Goal: Information Seeking & Learning: Check status

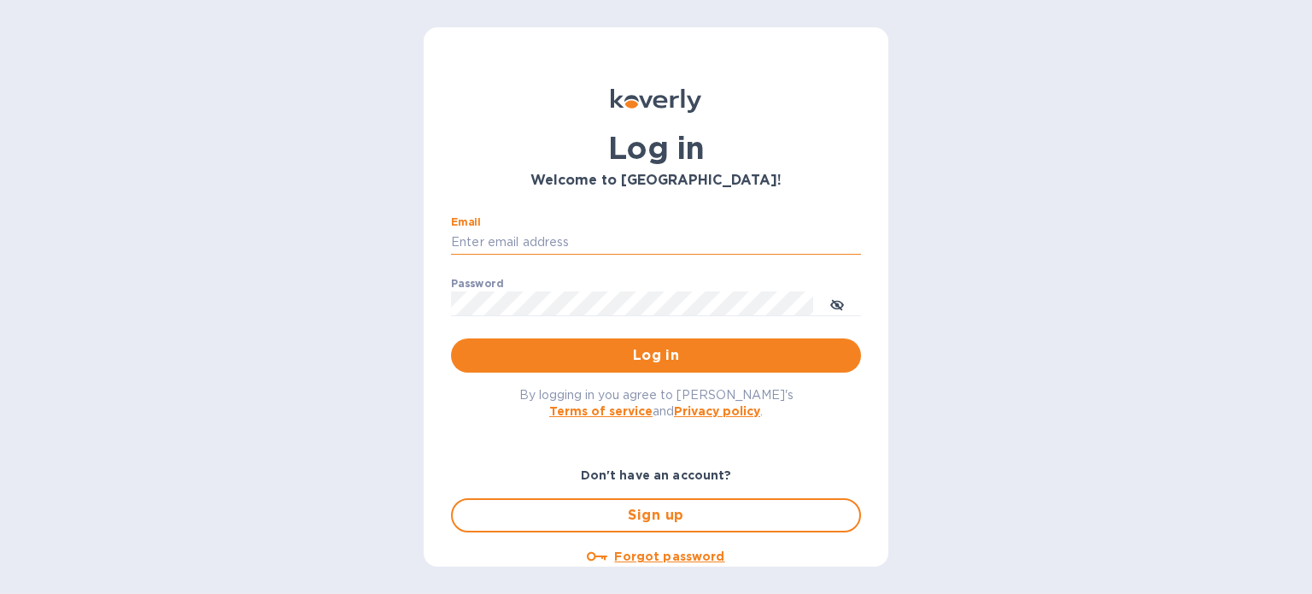
click at [506, 235] on input "Email" at bounding box center [656, 243] width 410 height 26
type input "[EMAIL_ADDRESS][DOMAIN_NAME]"
click at [662, 351] on span "Log in" at bounding box center [656, 355] width 383 height 21
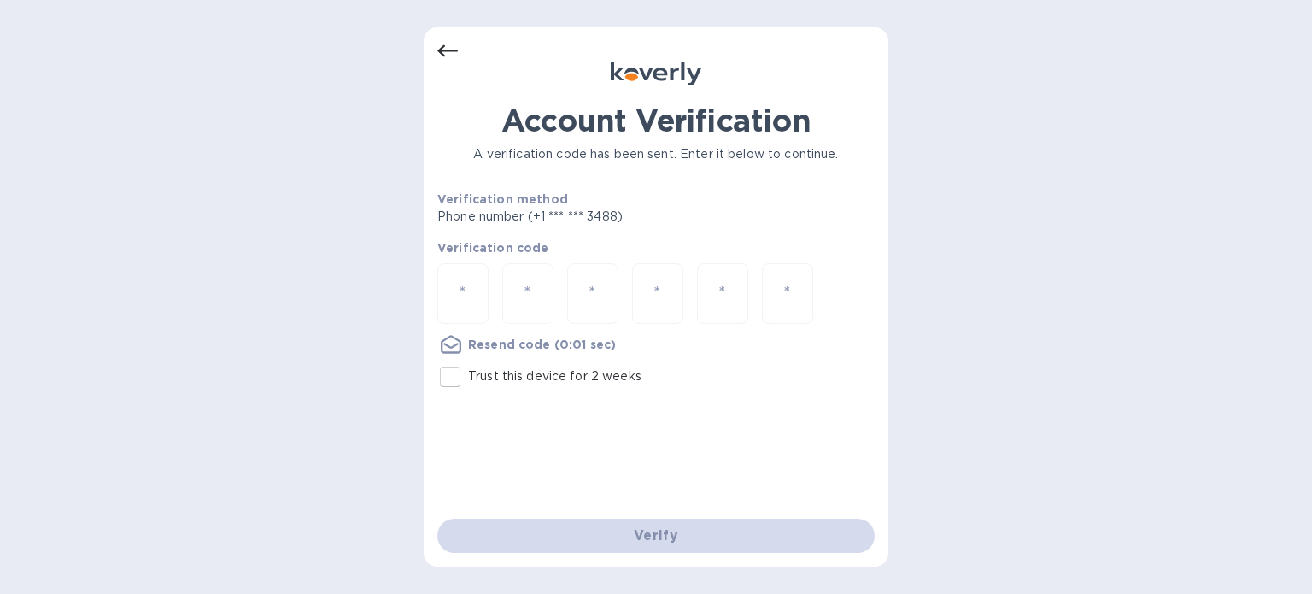
click at [448, 376] on input "Trust this device for 2 weeks" at bounding box center [450, 377] width 36 height 36
checkbox input "true"
click at [468, 293] on input "number" at bounding box center [463, 294] width 22 height 32
paste input "5"
type input "5"
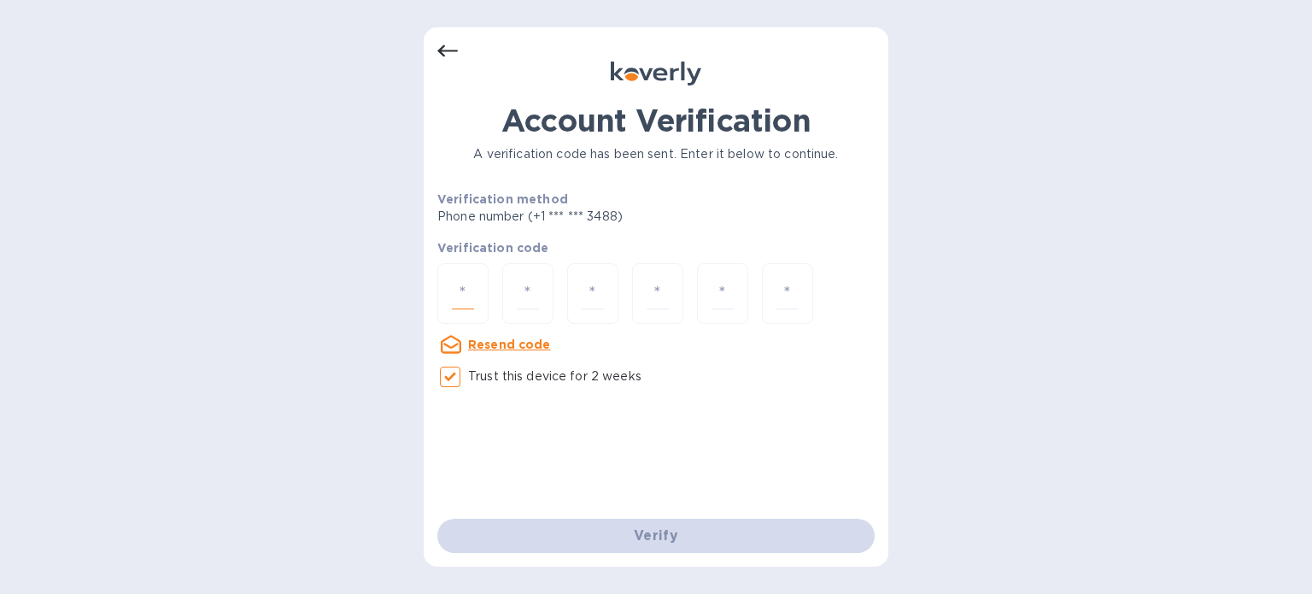
type input "4"
type input "9"
type input "2"
type input "1"
type input "7"
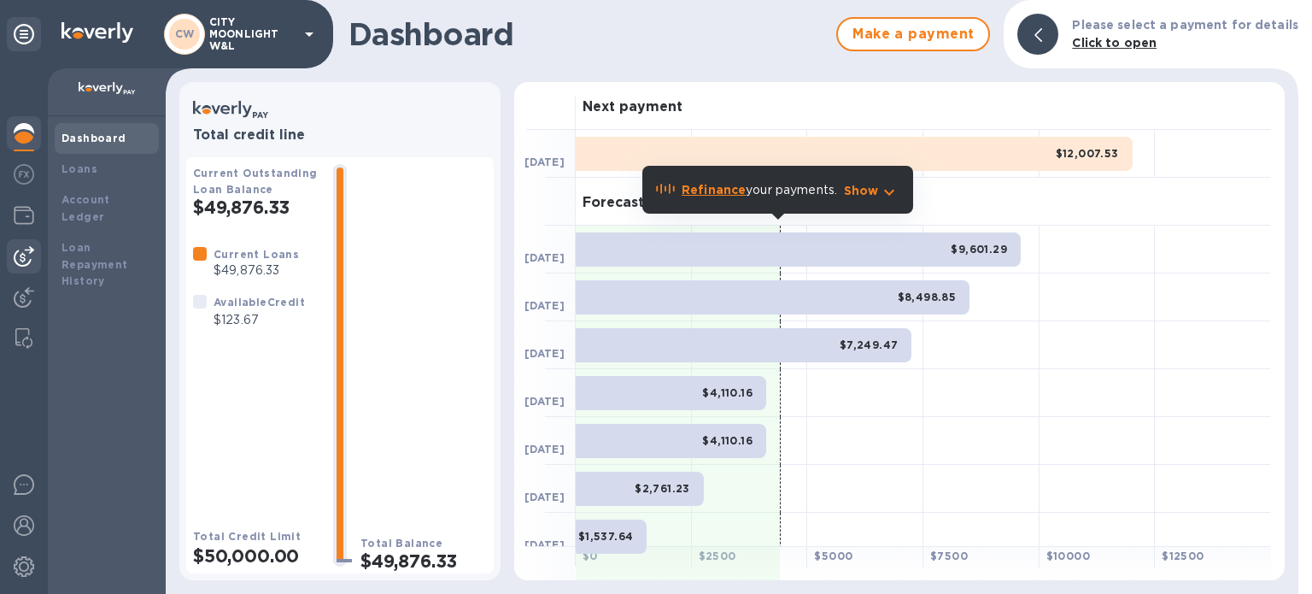
click at [17, 255] on img at bounding box center [24, 256] width 21 height 21
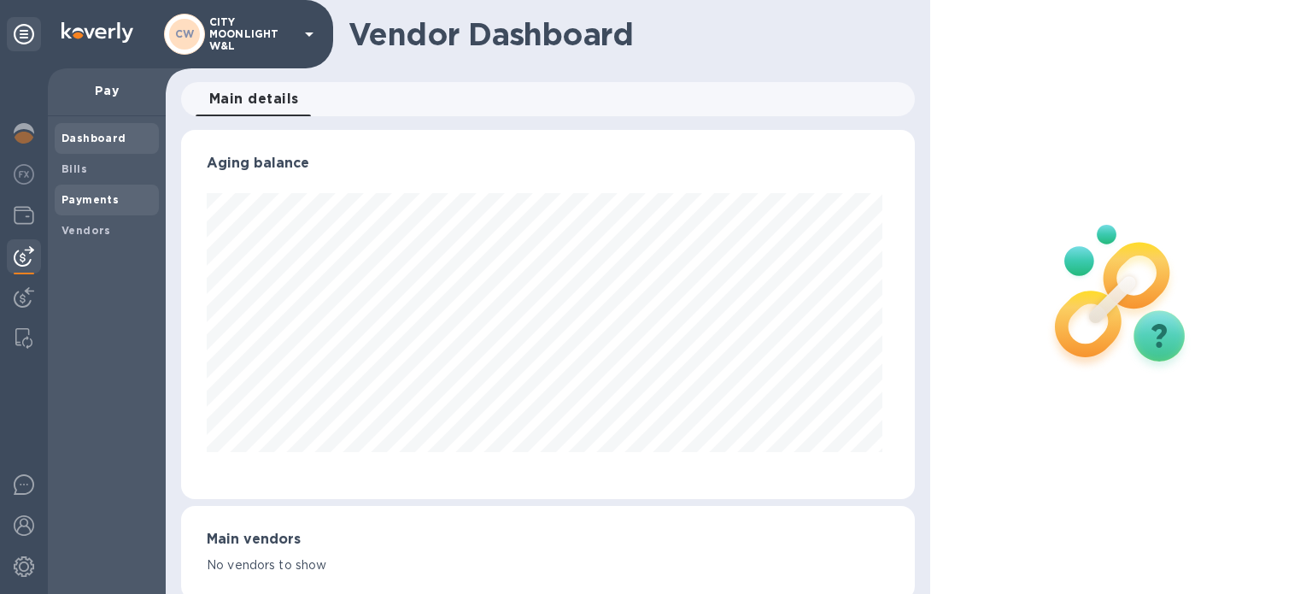
click at [93, 196] on b "Payments" at bounding box center [90, 199] width 57 height 13
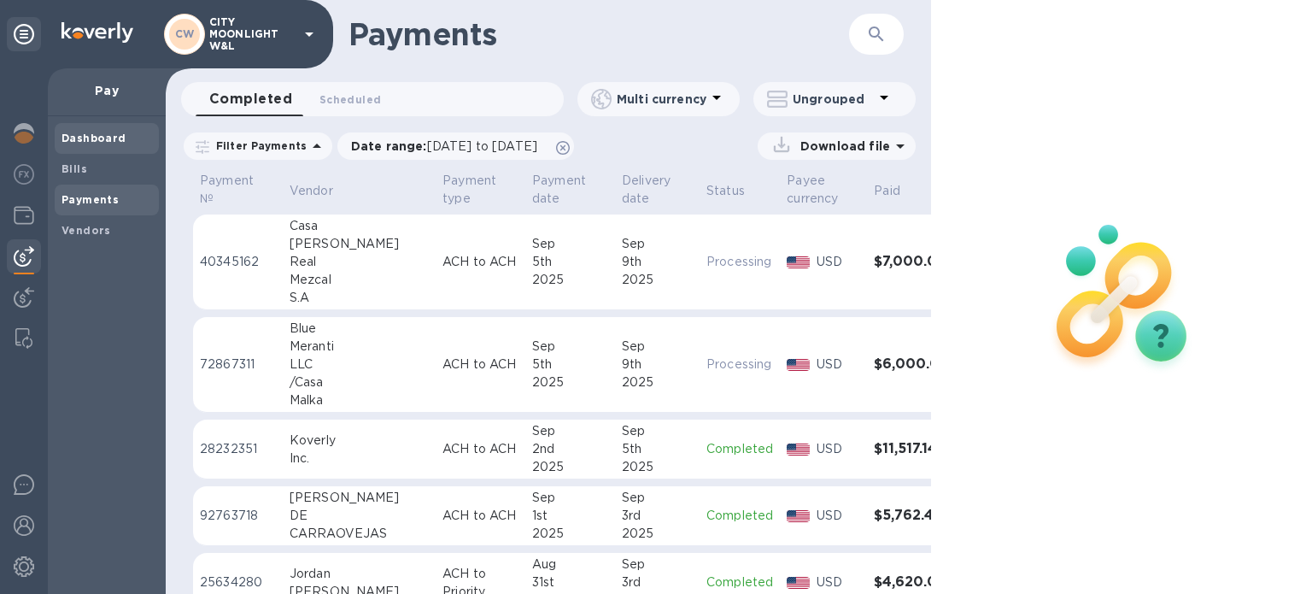
click at [87, 137] on b "Dashboard" at bounding box center [94, 138] width 65 height 13
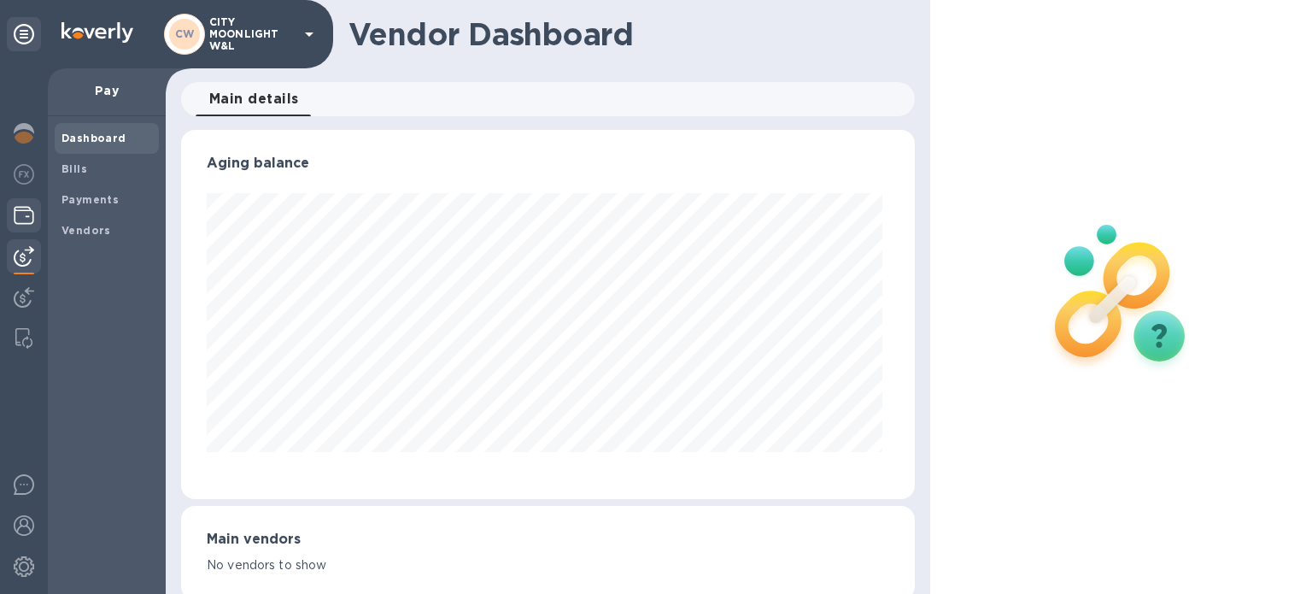
scroll to position [369, 727]
click at [28, 250] on img at bounding box center [24, 256] width 21 height 21
click at [87, 197] on b "Payments" at bounding box center [90, 199] width 57 height 13
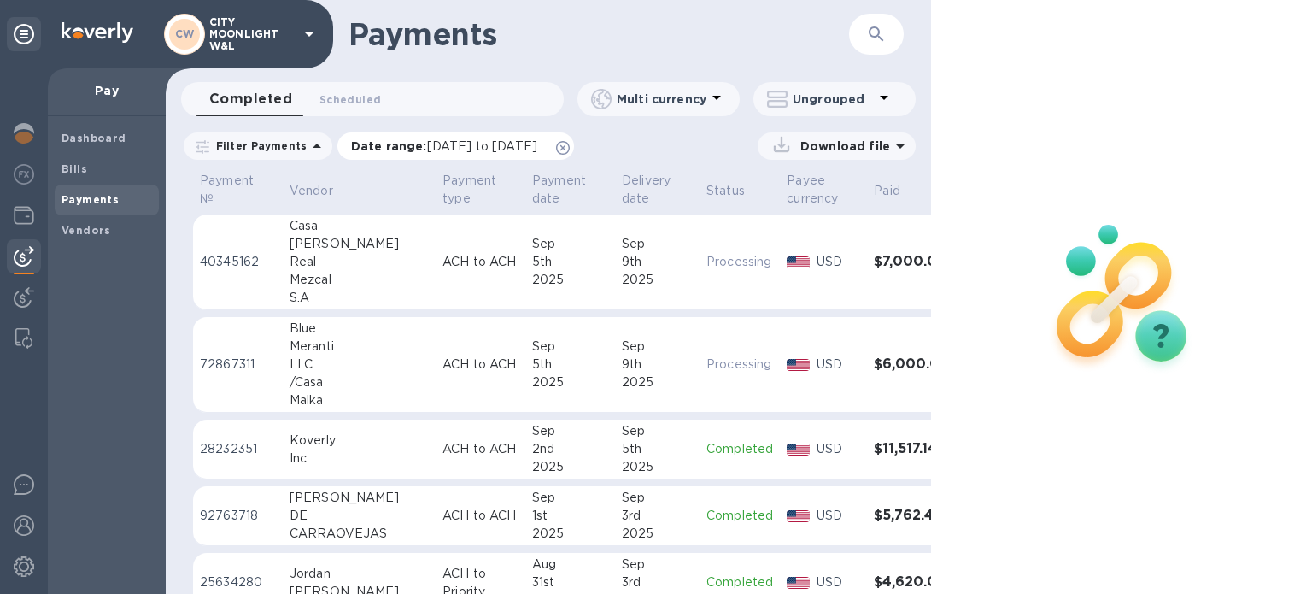
click at [570, 151] on icon at bounding box center [563, 148] width 14 height 14
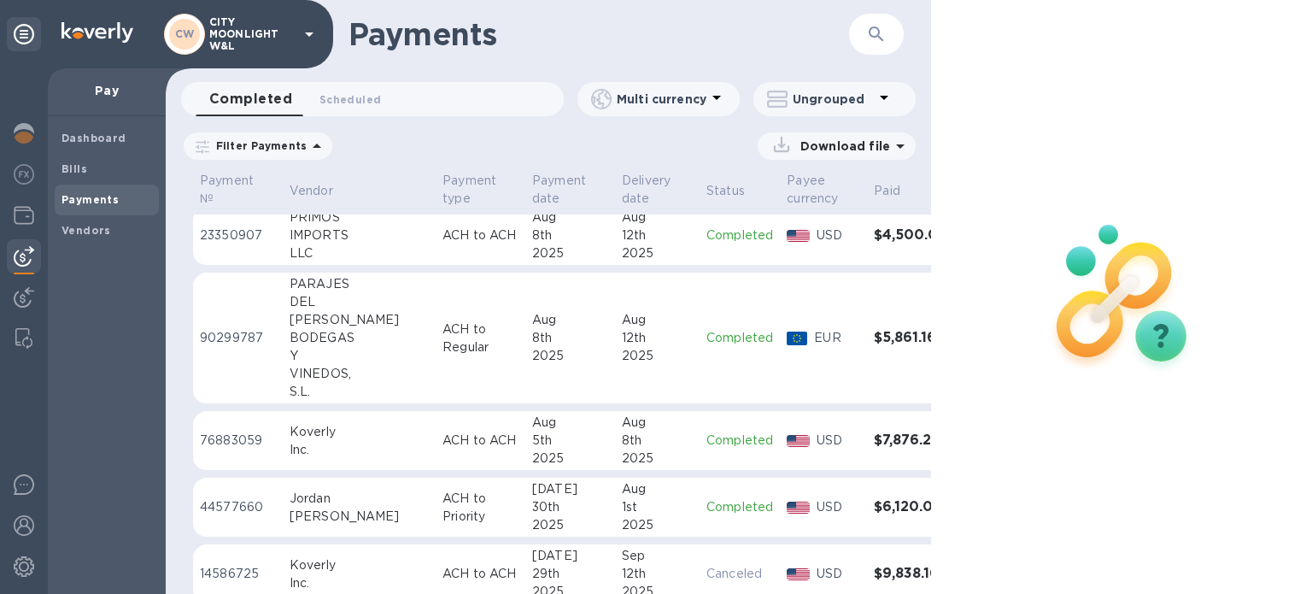
scroll to position [1025, 0]
click at [622, 446] on div "8th" at bounding box center [657, 439] width 71 height 18
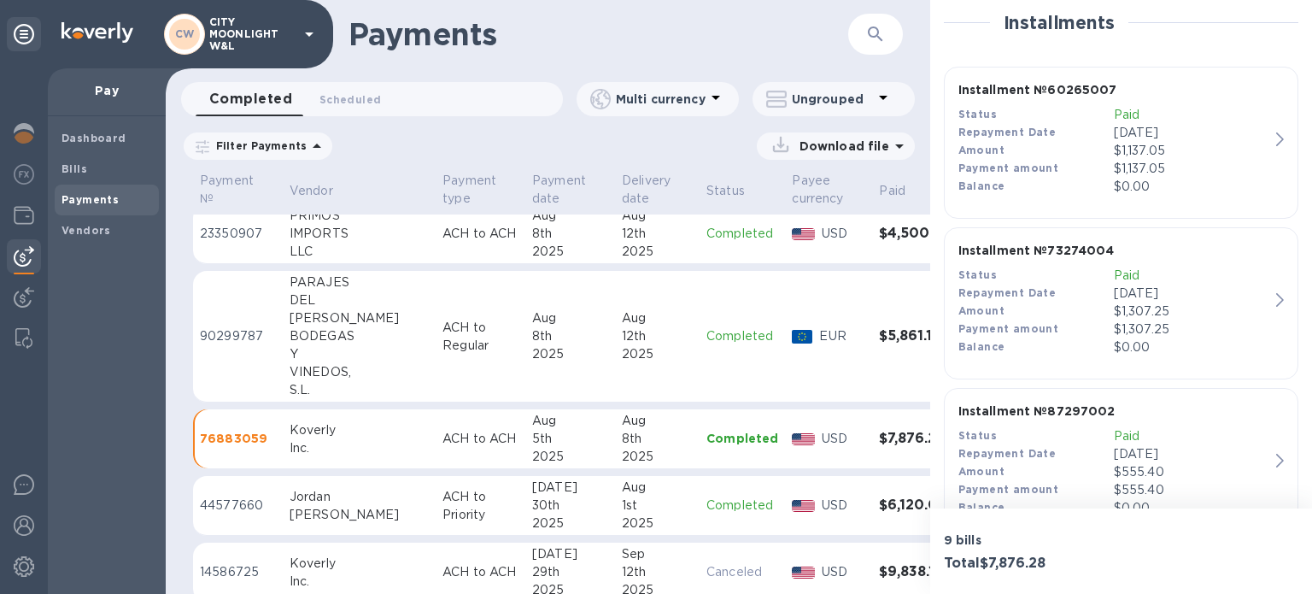
scroll to position [398, 0]
click at [1034, 149] on div "Amount" at bounding box center [1036, 148] width 155 height 18
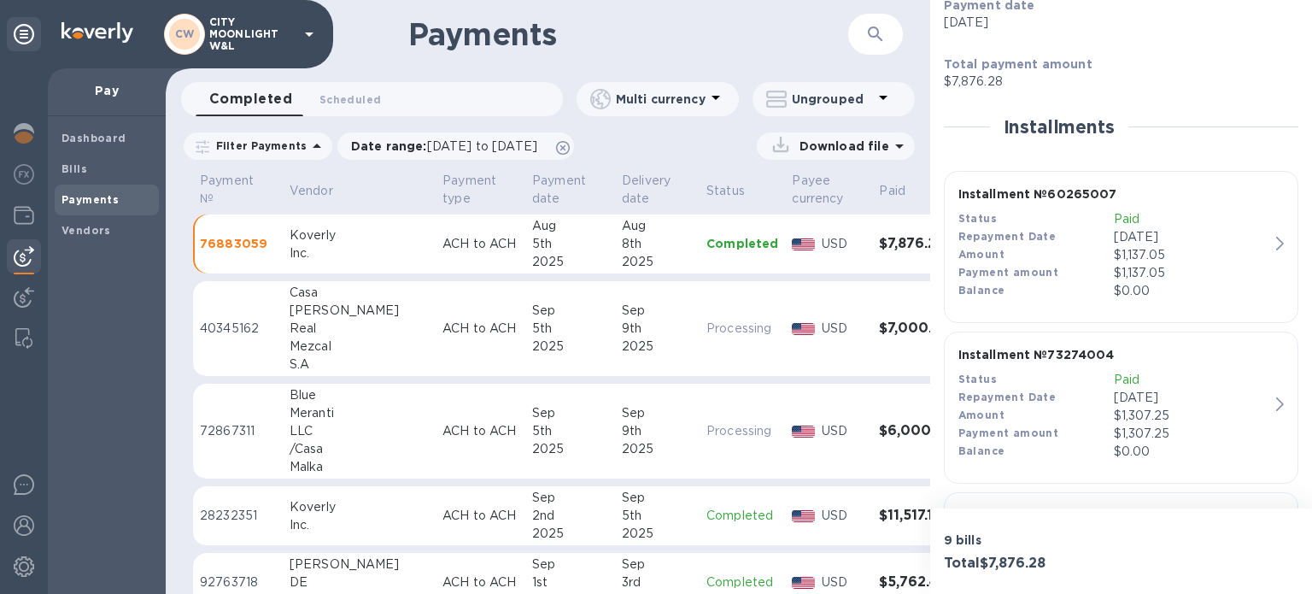
scroll to position [342, 0]
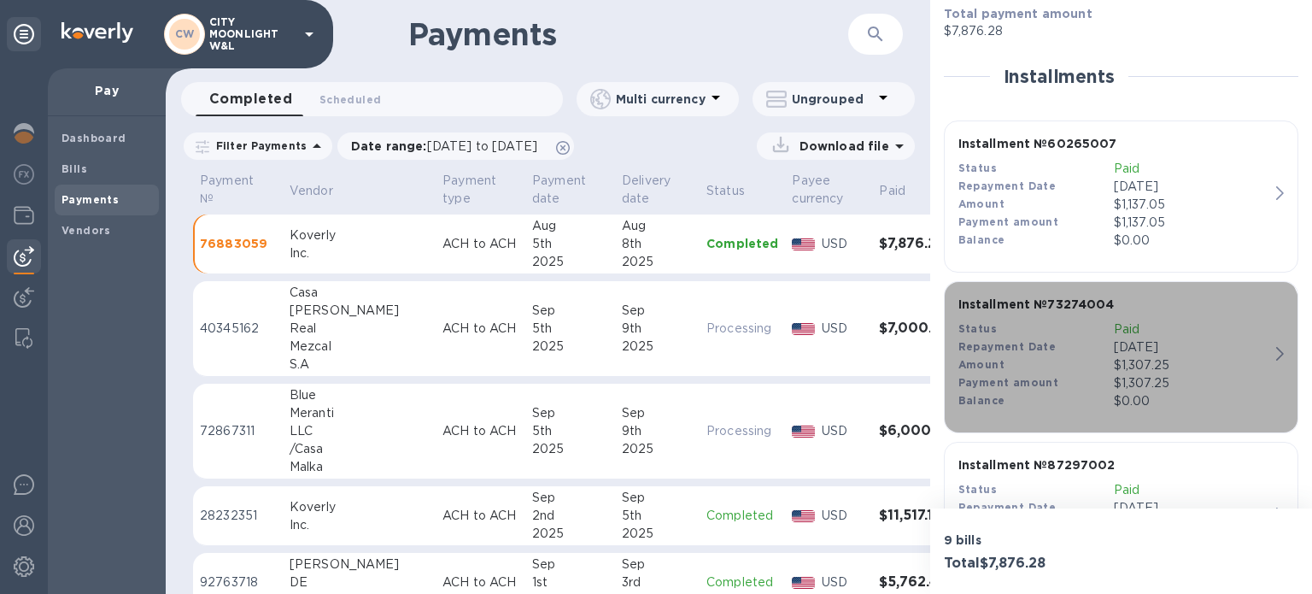
click at [1100, 375] on div "Payment amount" at bounding box center [1036, 383] width 155 height 18
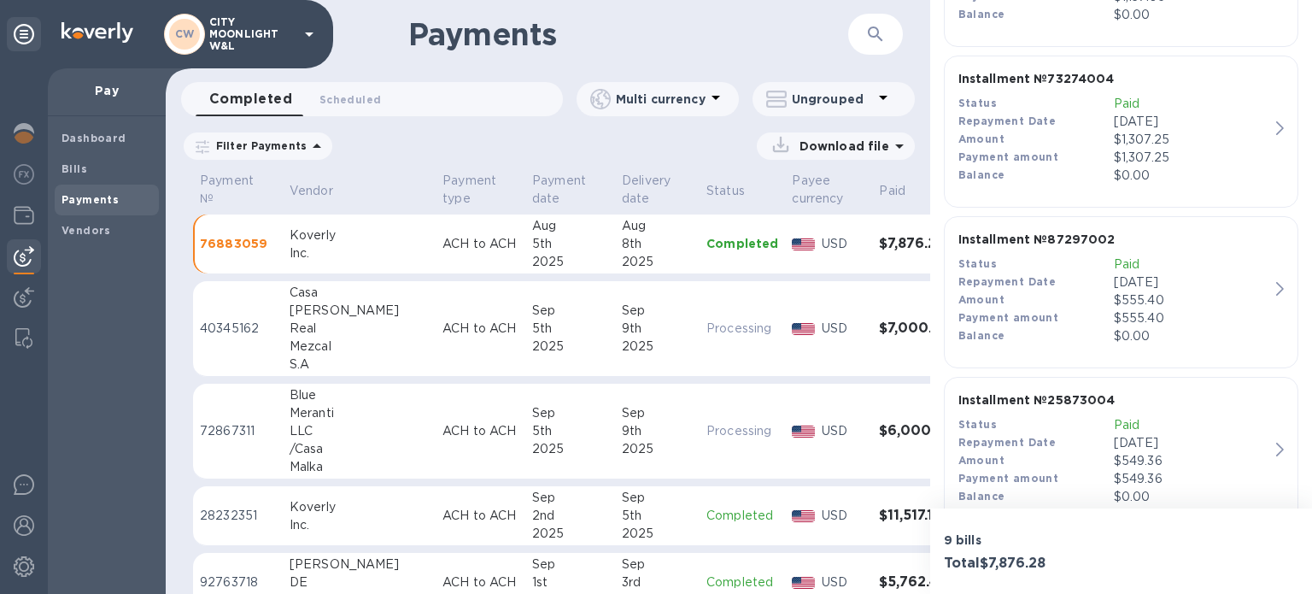
scroll to position [569, 0]
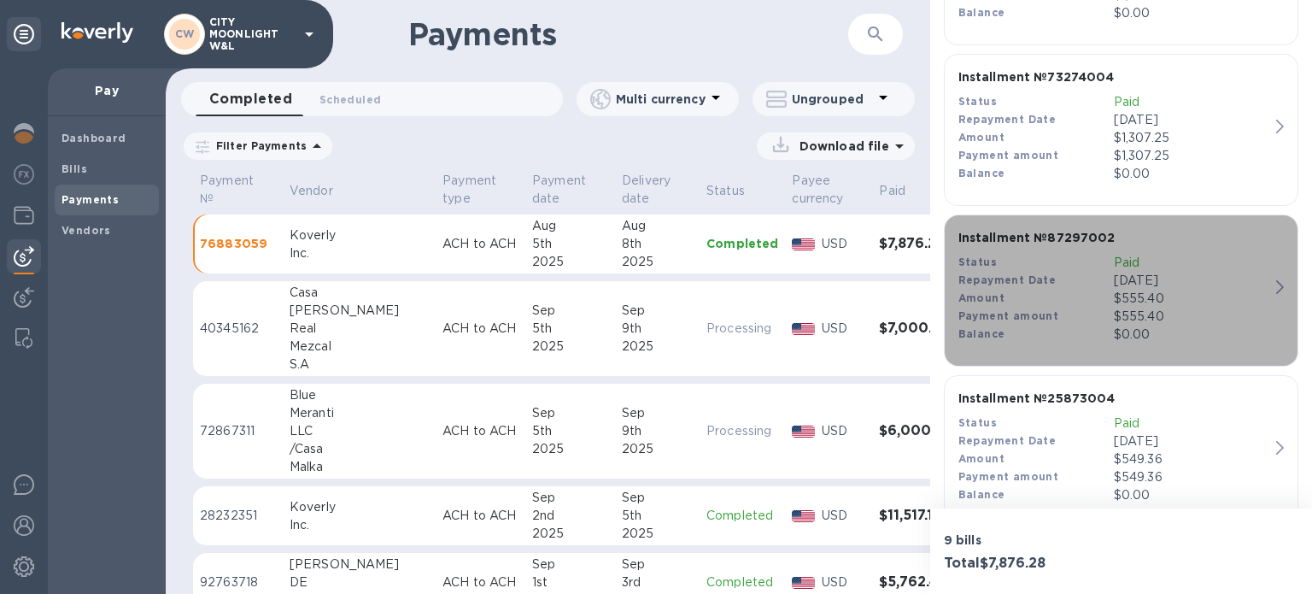
click at [1114, 310] on p "$555.40" at bounding box center [1191, 317] width 155 height 18
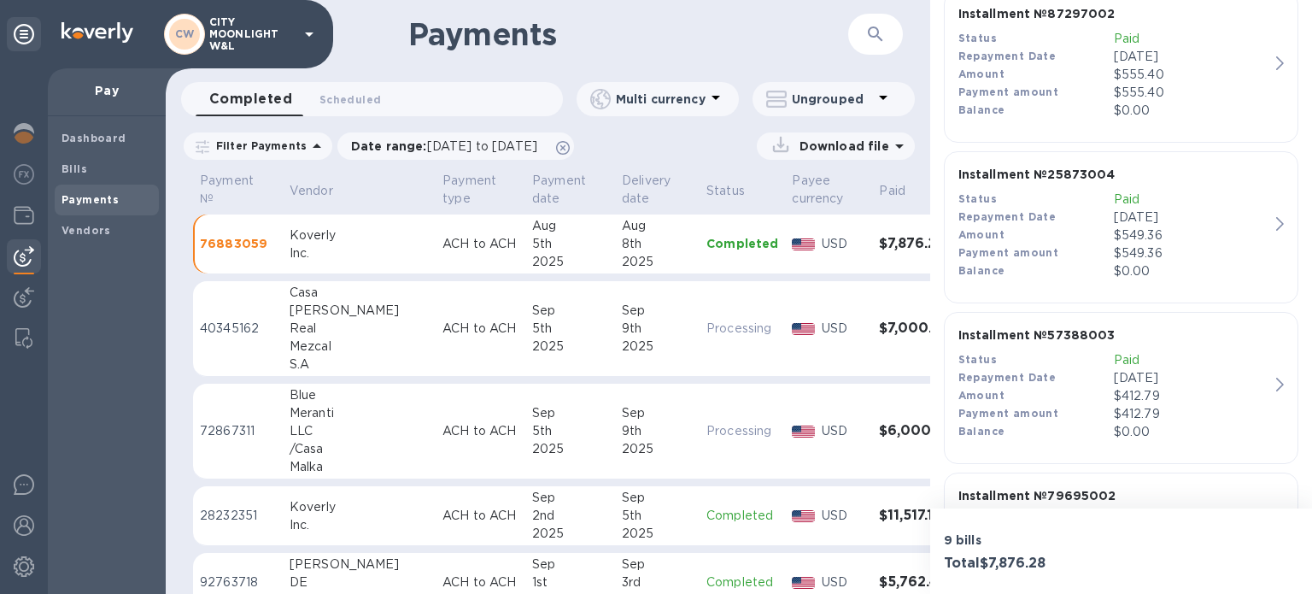
scroll to position [797, 0]
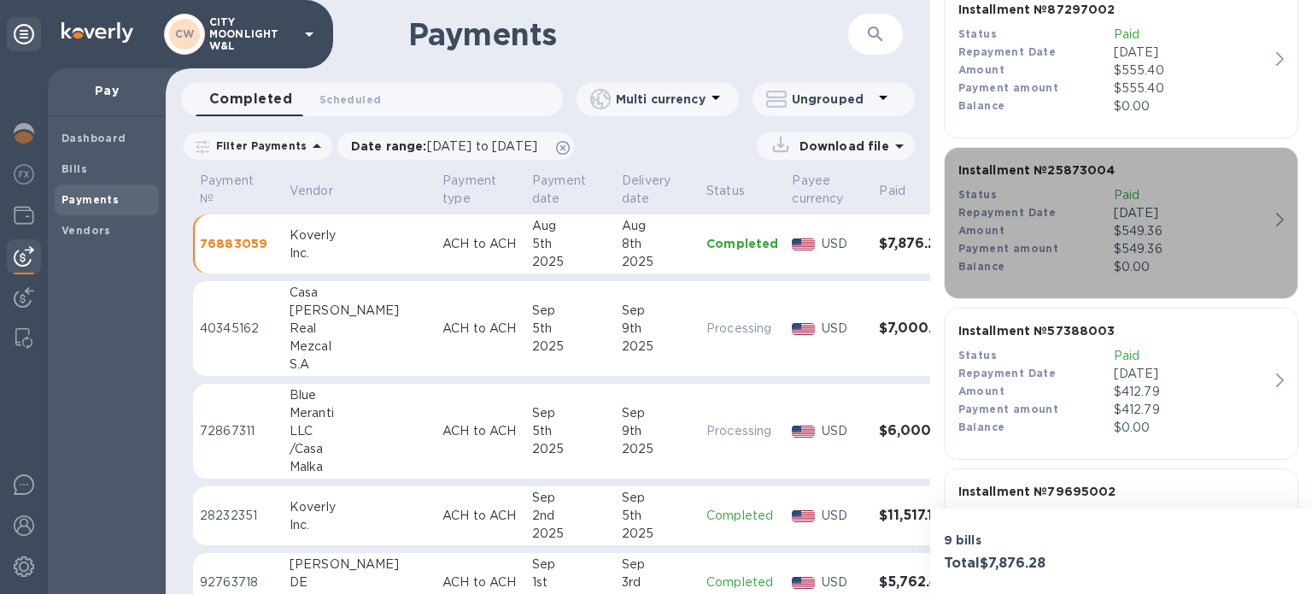
click at [1134, 247] on p "$549.36" at bounding box center [1191, 249] width 155 height 18
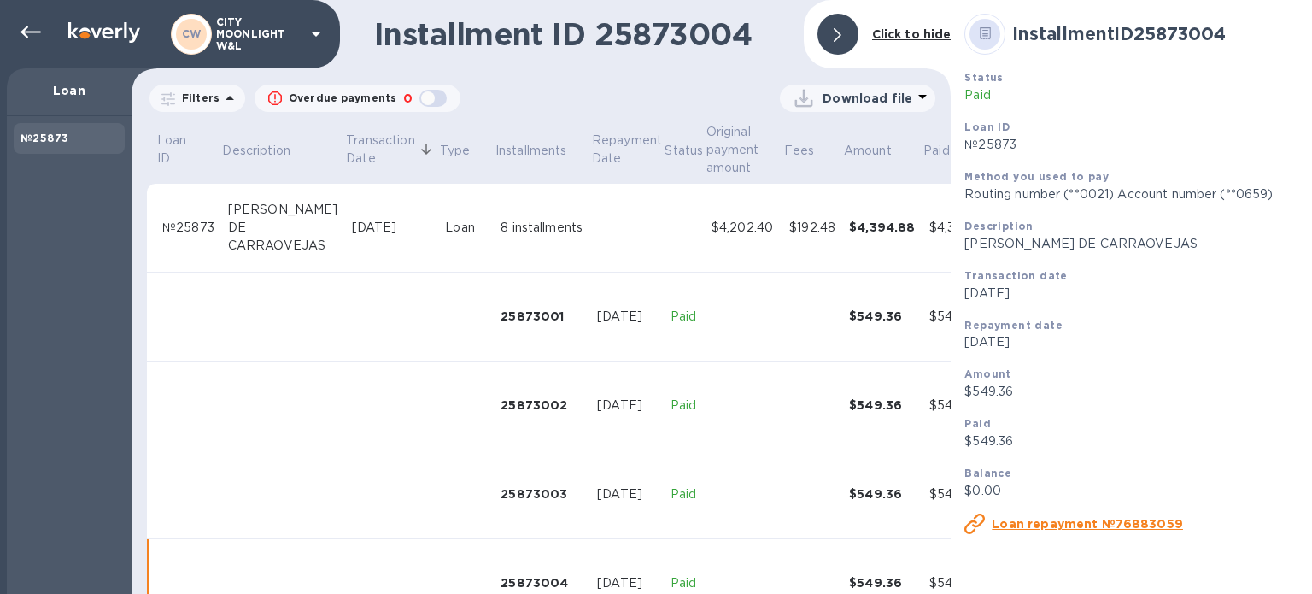
click at [226, 210] on td "[PERSON_NAME] DE CARRAOVEJAS" at bounding box center [283, 228] width 124 height 89
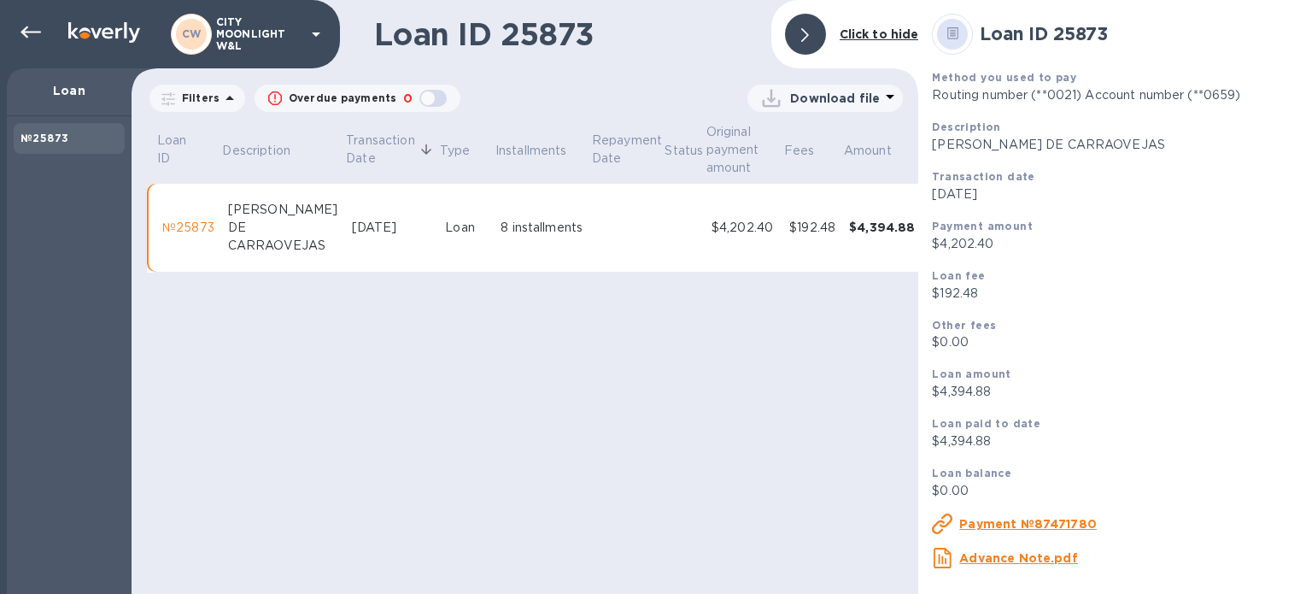
click at [234, 217] on div "[PERSON_NAME] DE CARRAOVEJAS" at bounding box center [283, 228] width 110 height 54
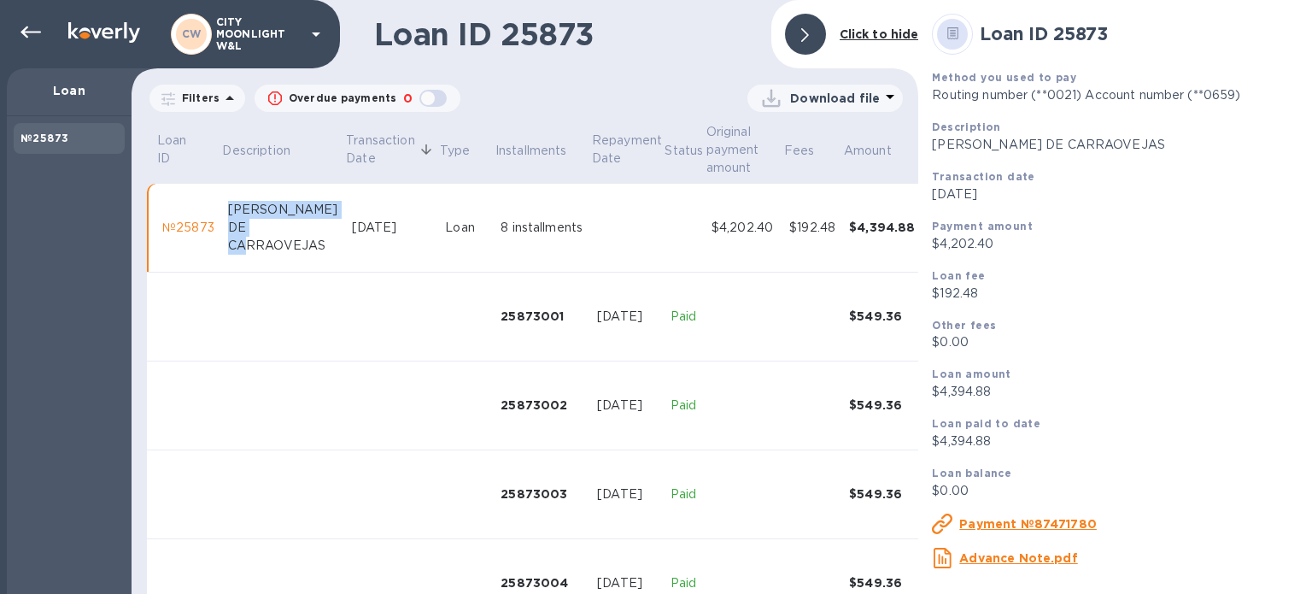
drag, startPoint x: 222, startPoint y: 214, endPoint x: 322, endPoint y: 243, distance: 103.9
click at [322, 243] on td "[PERSON_NAME] DE CARRAOVEJAS" at bounding box center [283, 228] width 124 height 89
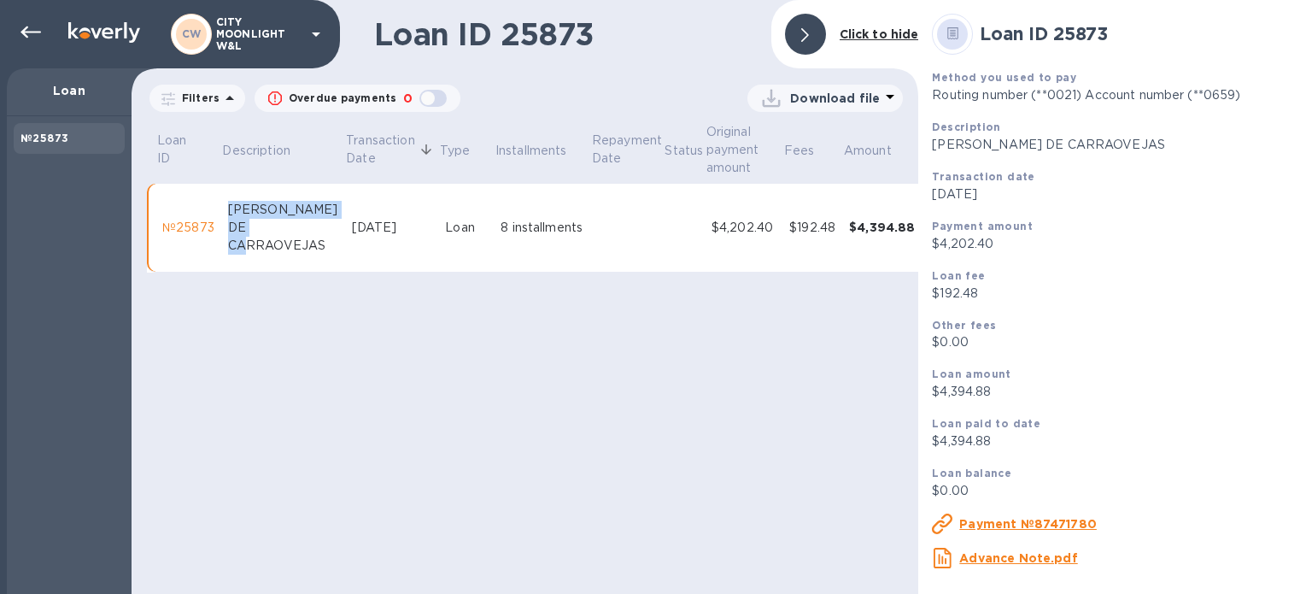
copy div "[PERSON_NAME] DE CARRAOVEJAS"
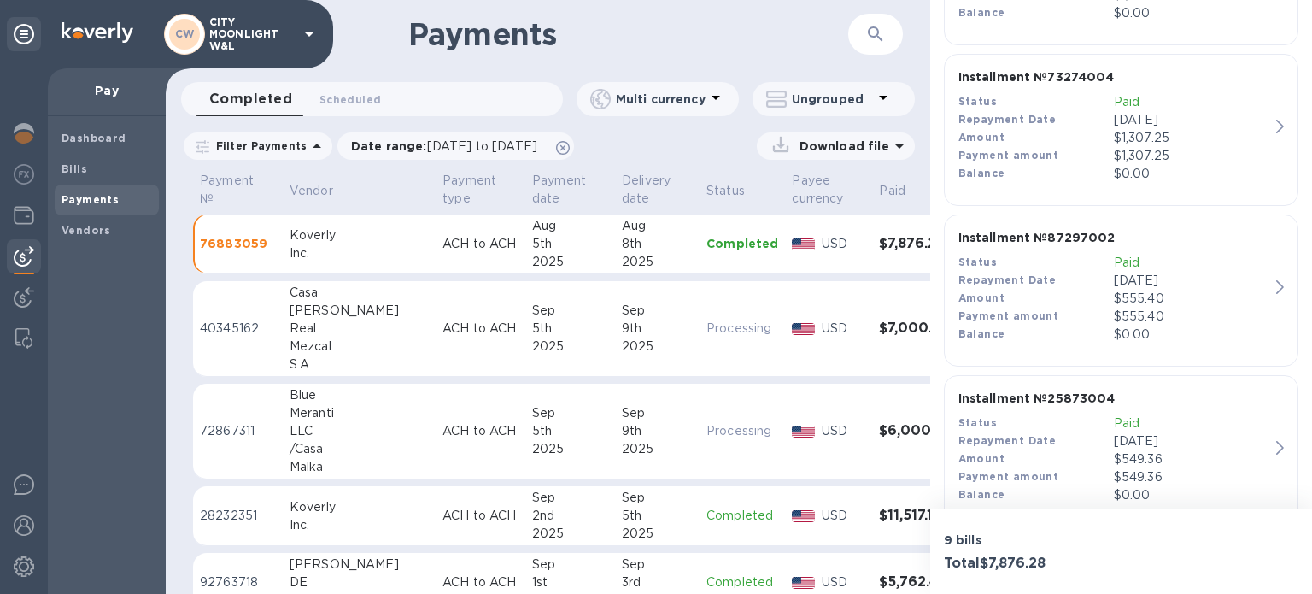
scroll to position [854, 0]
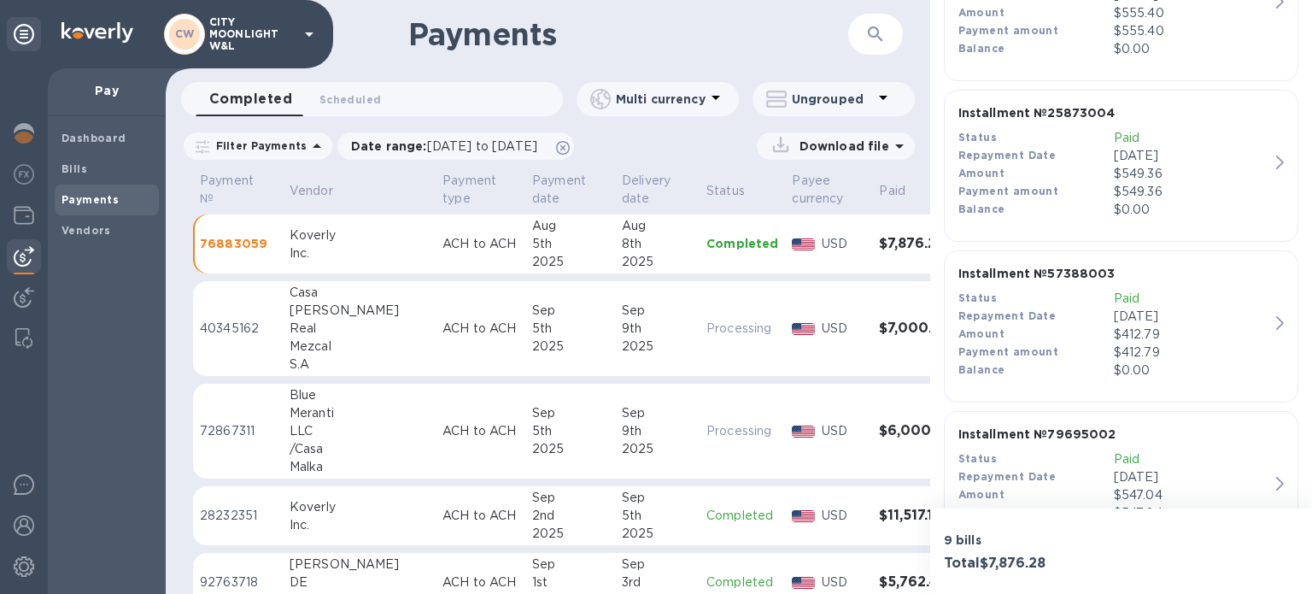
click at [1123, 327] on div "$412.79" at bounding box center [1191, 335] width 155 height 18
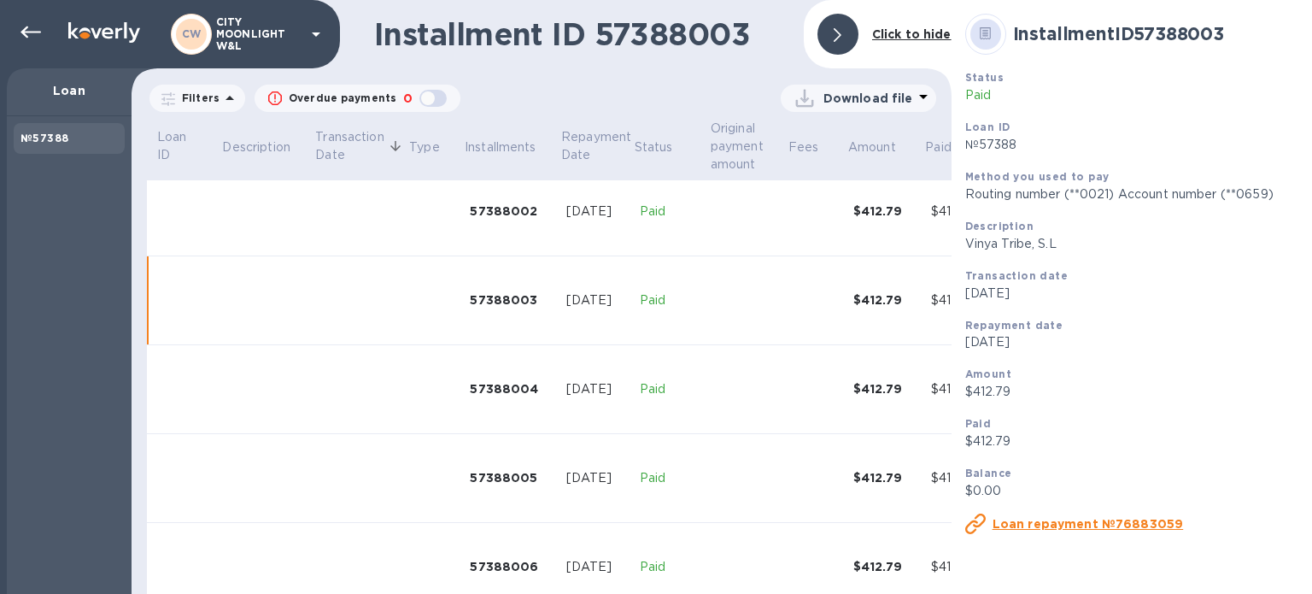
scroll to position [243, 0]
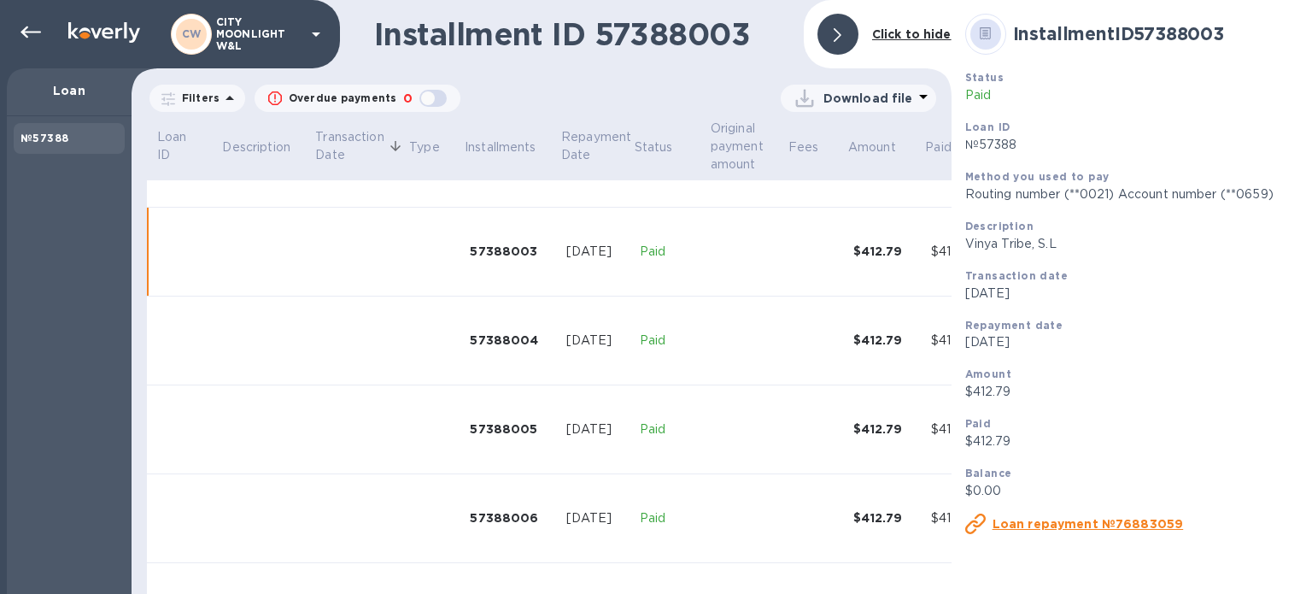
click at [969, 245] on p "Vinya Tribe, S.L" at bounding box center [1156, 244] width 383 height 18
drag, startPoint x: 969, startPoint y: 245, endPoint x: 1065, endPoint y: 237, distance: 96.9
click at [1065, 237] on p "Vinya Tribe, S.L" at bounding box center [1156, 244] width 383 height 18
copy p "Vinya Tribe, S.L"
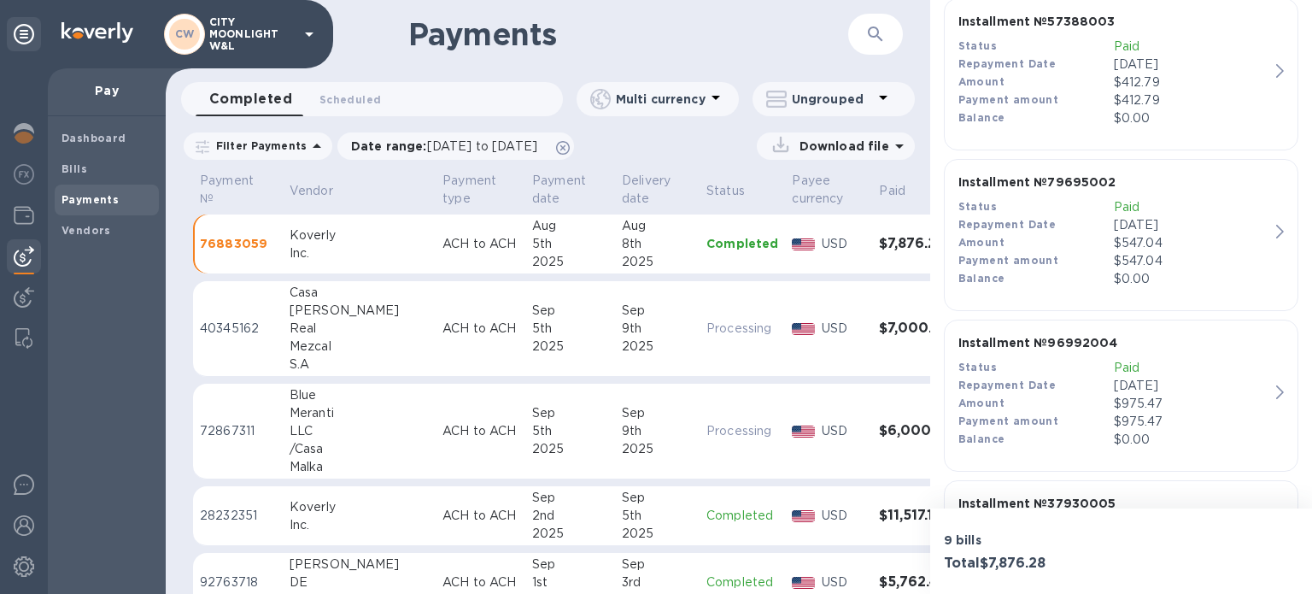
scroll to position [1139, 0]
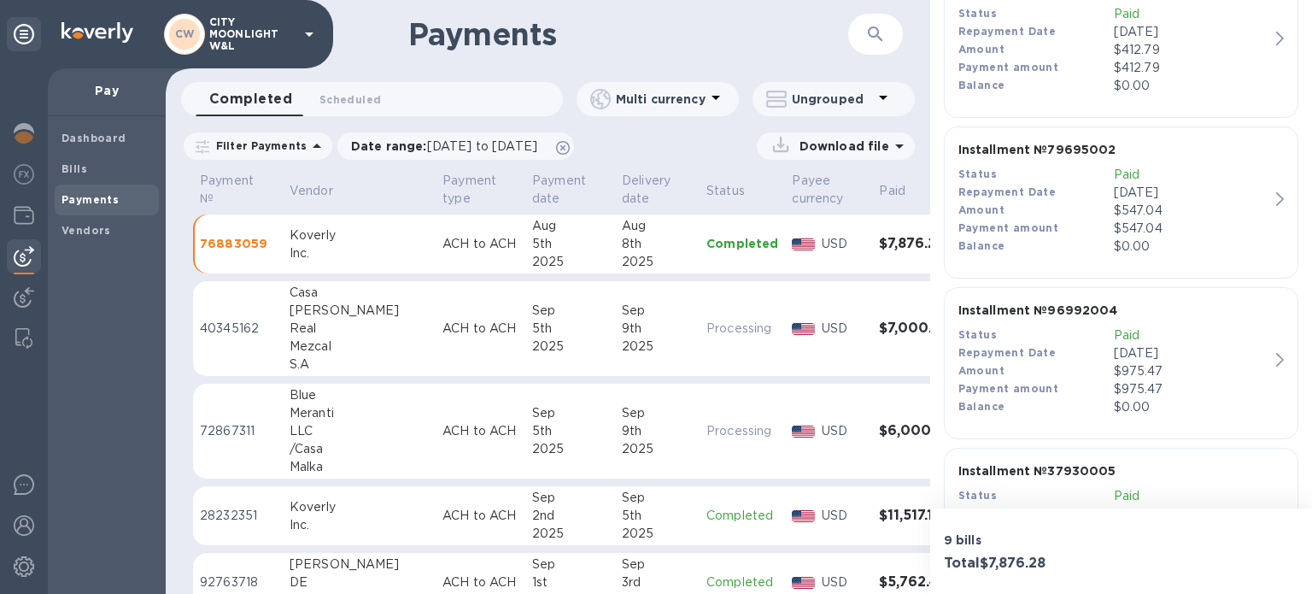
click at [1152, 230] on p "$547.04" at bounding box center [1191, 229] width 155 height 18
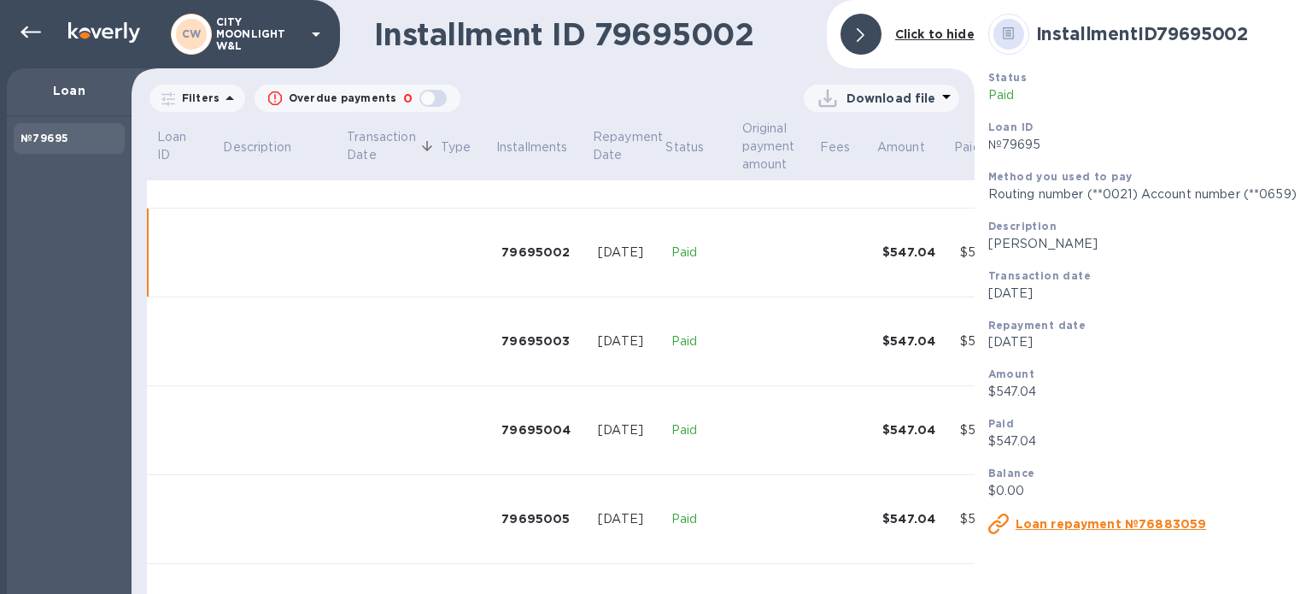
scroll to position [154, 0]
click at [989, 249] on p "[PERSON_NAME]" at bounding box center [1186, 244] width 394 height 18
drag, startPoint x: 964, startPoint y: 249, endPoint x: 1129, endPoint y: 224, distance: 166.7
click at [1129, 224] on div "Description Bodegas [PERSON_NAME]" at bounding box center [1186, 235] width 394 height 36
click at [1116, 243] on p "[PERSON_NAME]" at bounding box center [1186, 244] width 394 height 18
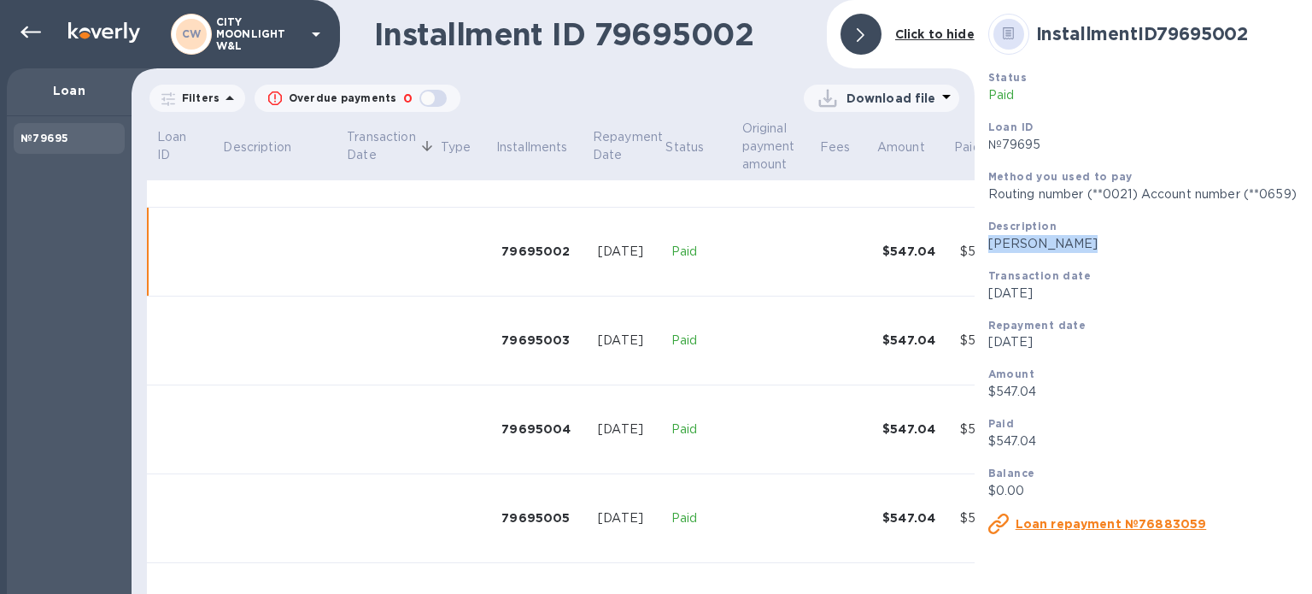
copy p "[PERSON_NAME]"
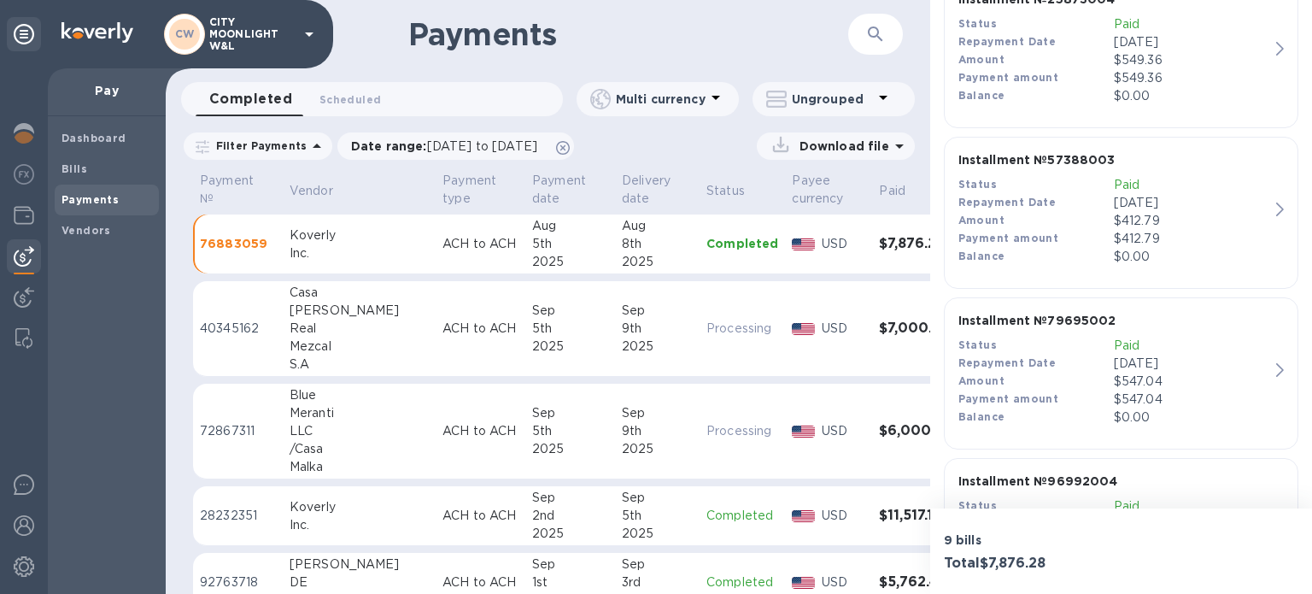
scroll to position [1196, 0]
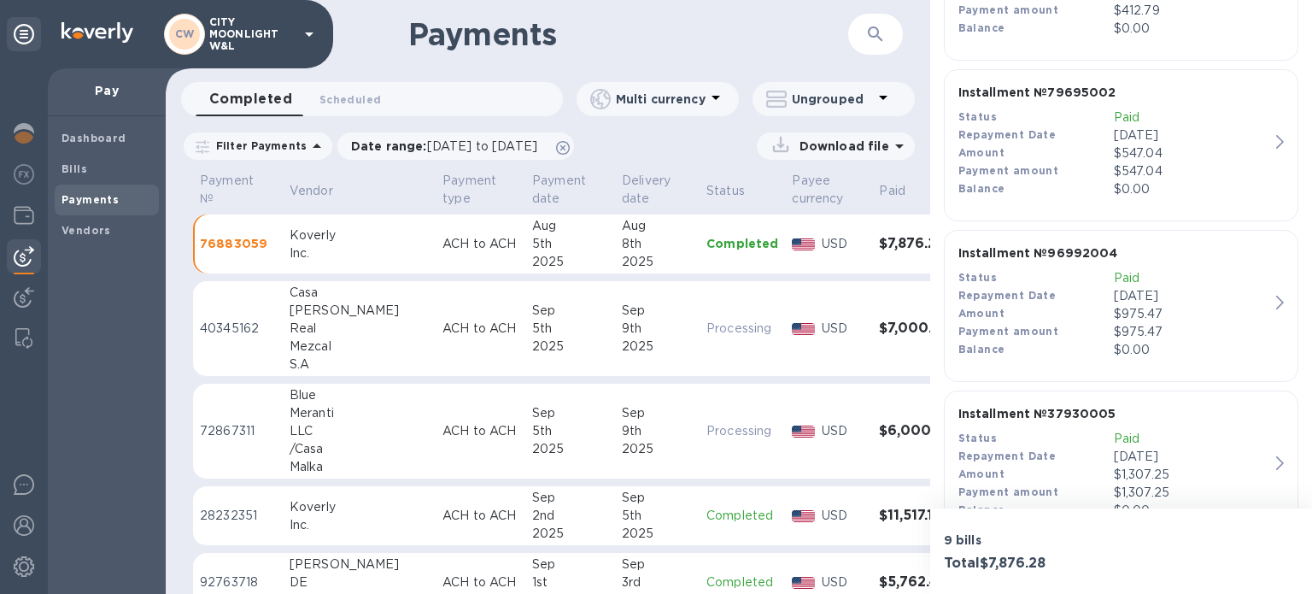
click at [1154, 320] on div "$975.47" at bounding box center [1191, 314] width 155 height 18
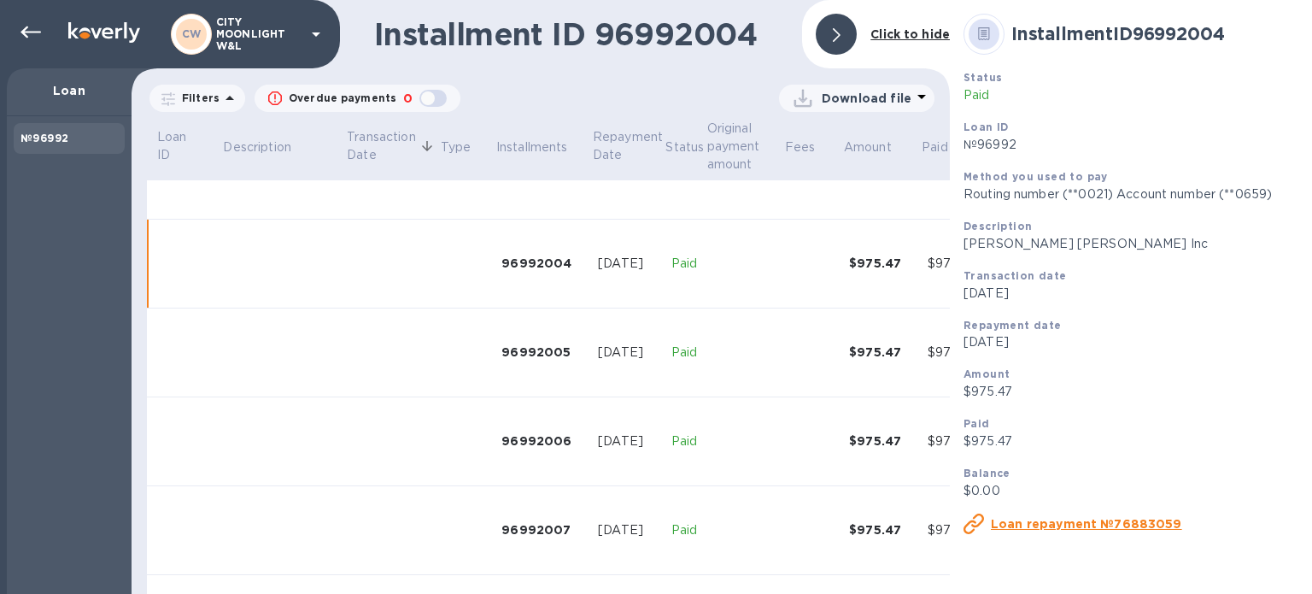
scroll to position [331, 0]
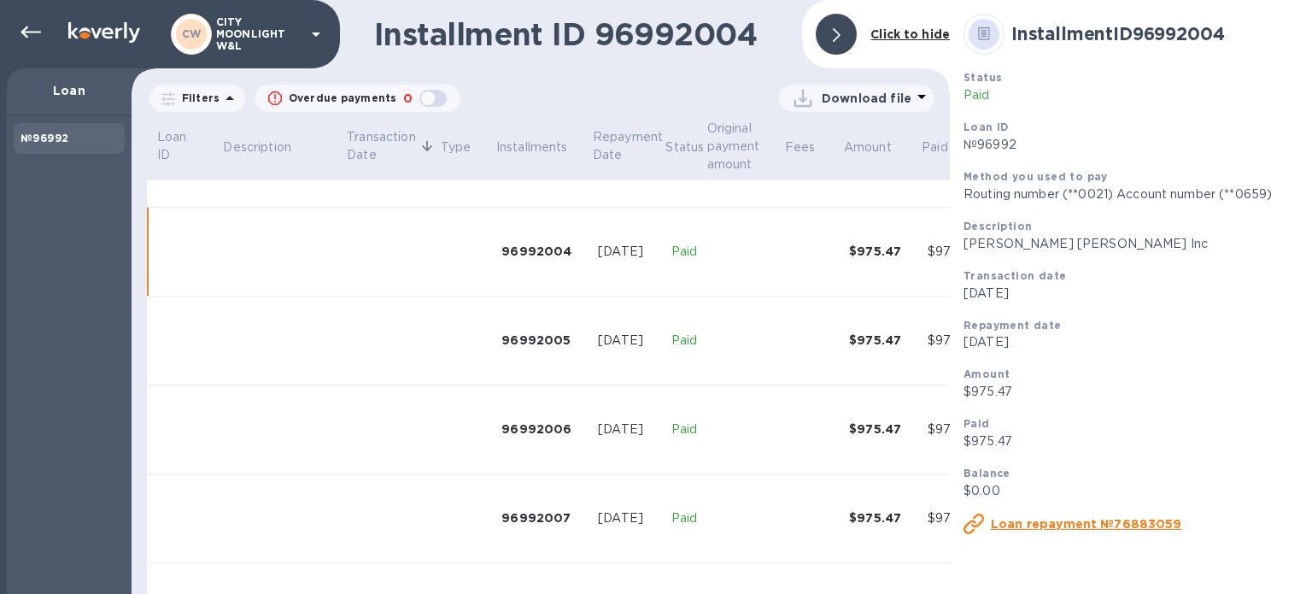
click at [964, 237] on p "[PERSON_NAME] [PERSON_NAME] Inc" at bounding box center [1155, 244] width 382 height 18
drag, startPoint x: 947, startPoint y: 237, endPoint x: 967, endPoint y: 235, distance: 20.6
click at [967, 235] on div "Description [PERSON_NAME] [PERSON_NAME] Inc" at bounding box center [1155, 235] width 382 height 36
click at [978, 238] on p "[PERSON_NAME] [PERSON_NAME] Inc" at bounding box center [1155, 244] width 382 height 18
click at [964, 249] on p "[PERSON_NAME] [PERSON_NAME] Inc" at bounding box center [1155, 244] width 382 height 18
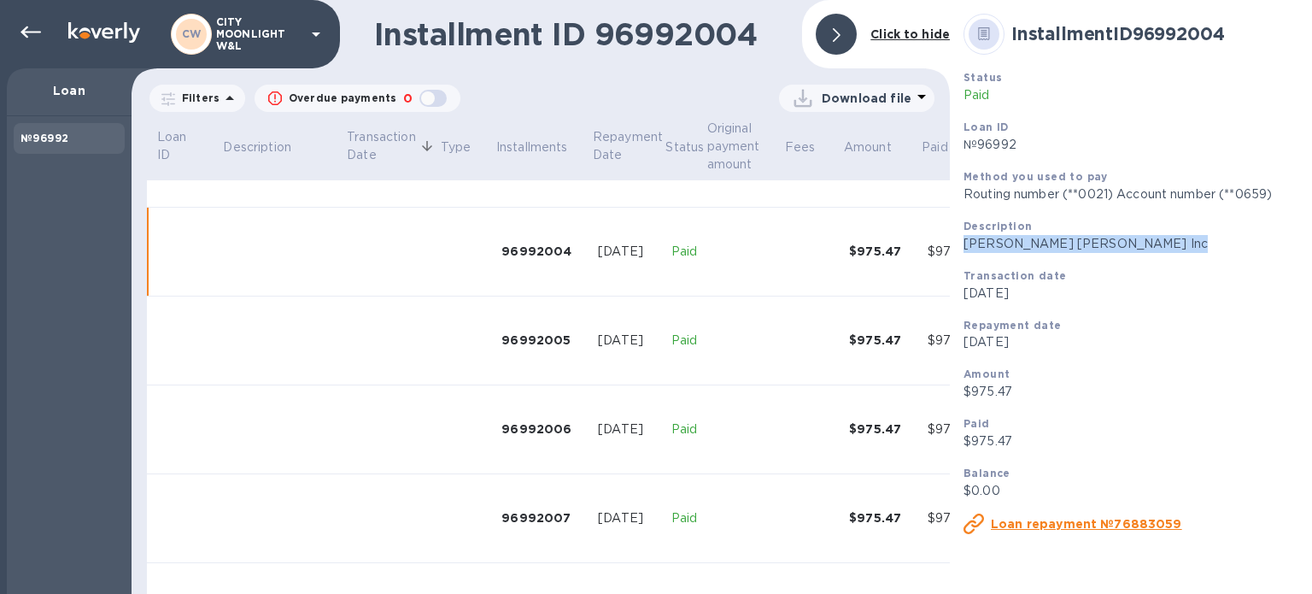
drag, startPoint x: 959, startPoint y: 249, endPoint x: 1033, endPoint y: 239, distance: 74.9
click at [1033, 239] on p "[PERSON_NAME] [PERSON_NAME] Inc" at bounding box center [1155, 244] width 382 height 18
copy p "[PERSON_NAME] [PERSON_NAME] Inc"
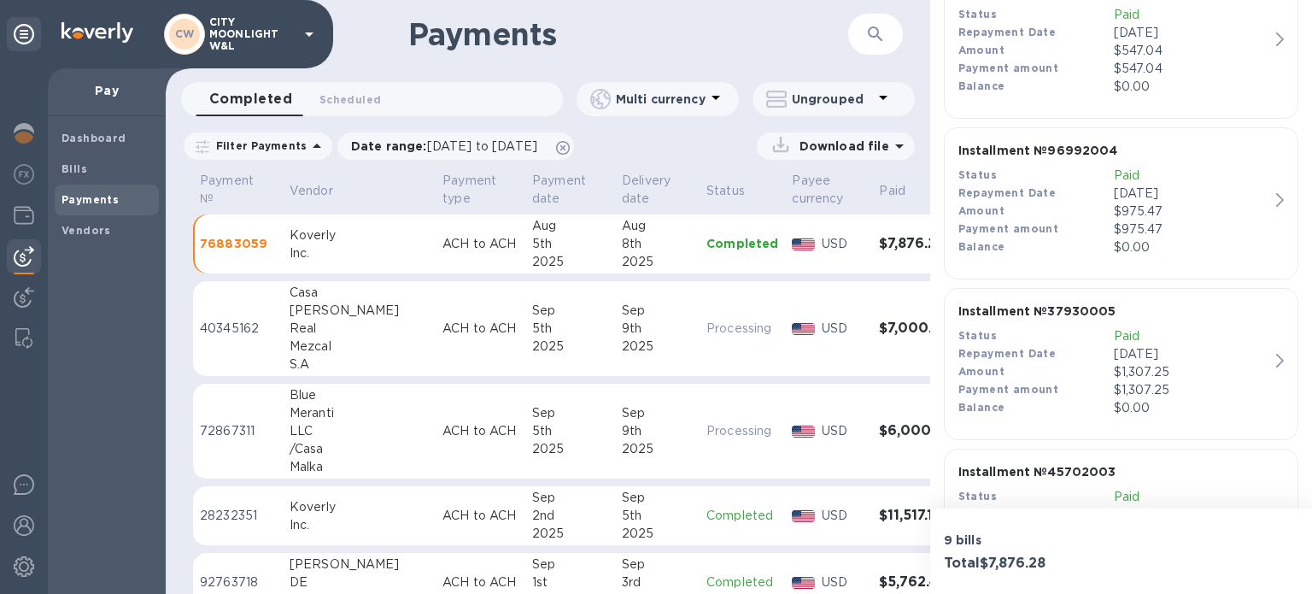
scroll to position [1367, 0]
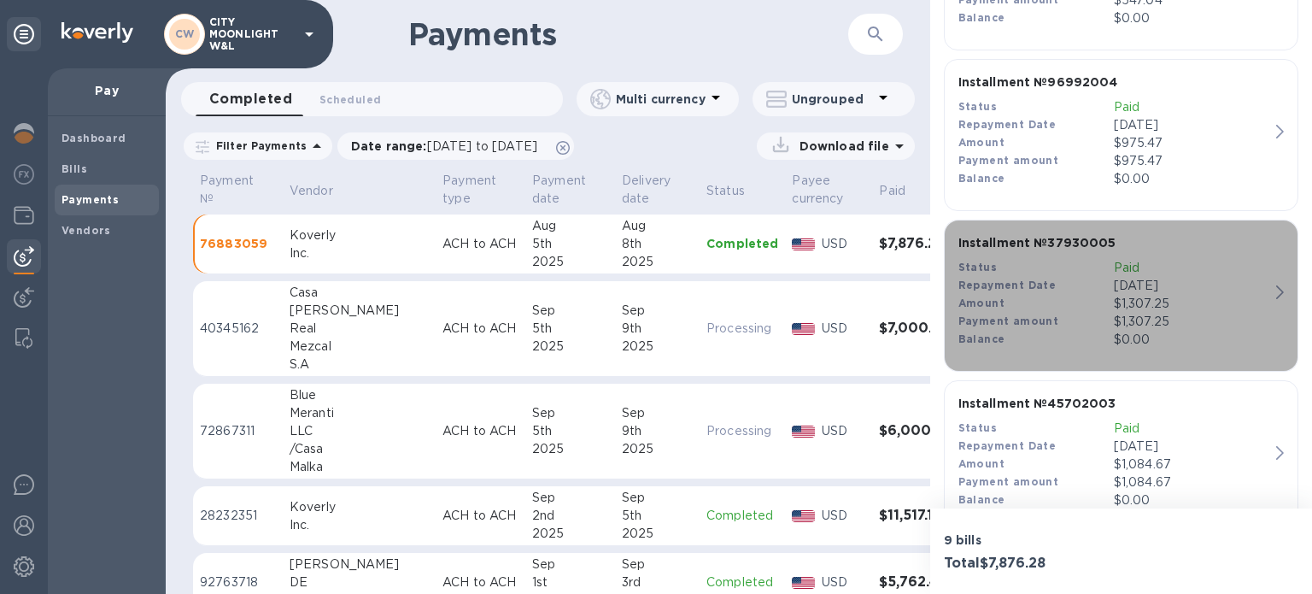
click at [1142, 281] on p "[DATE]" at bounding box center [1191, 286] width 155 height 18
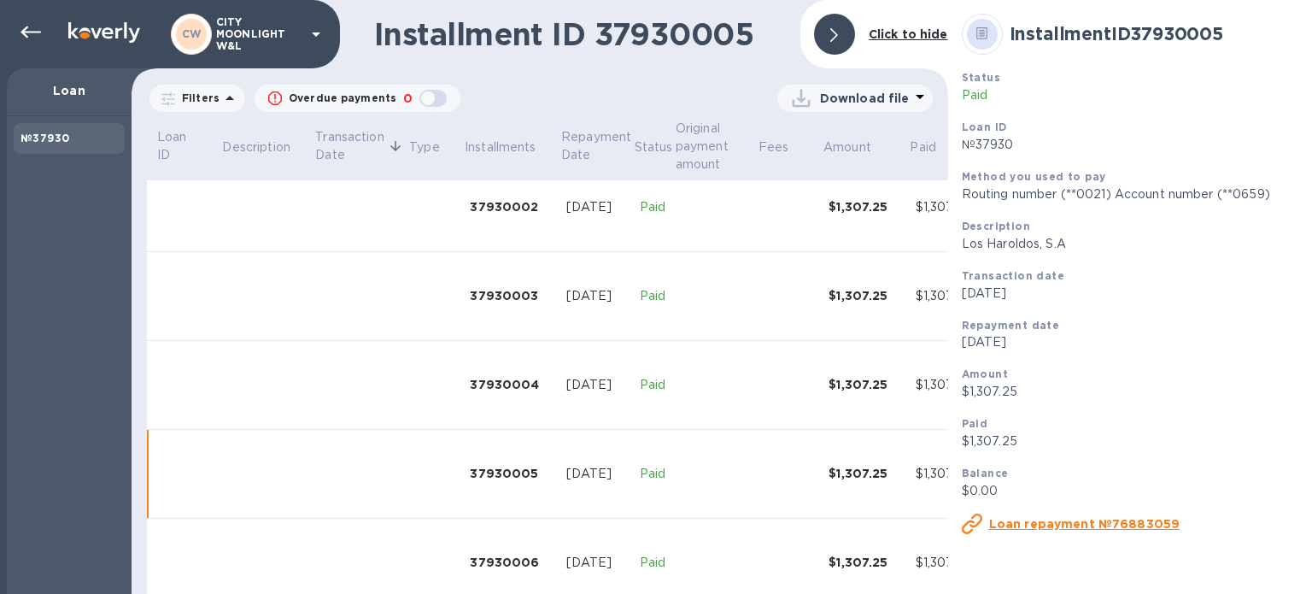
scroll to position [415, 0]
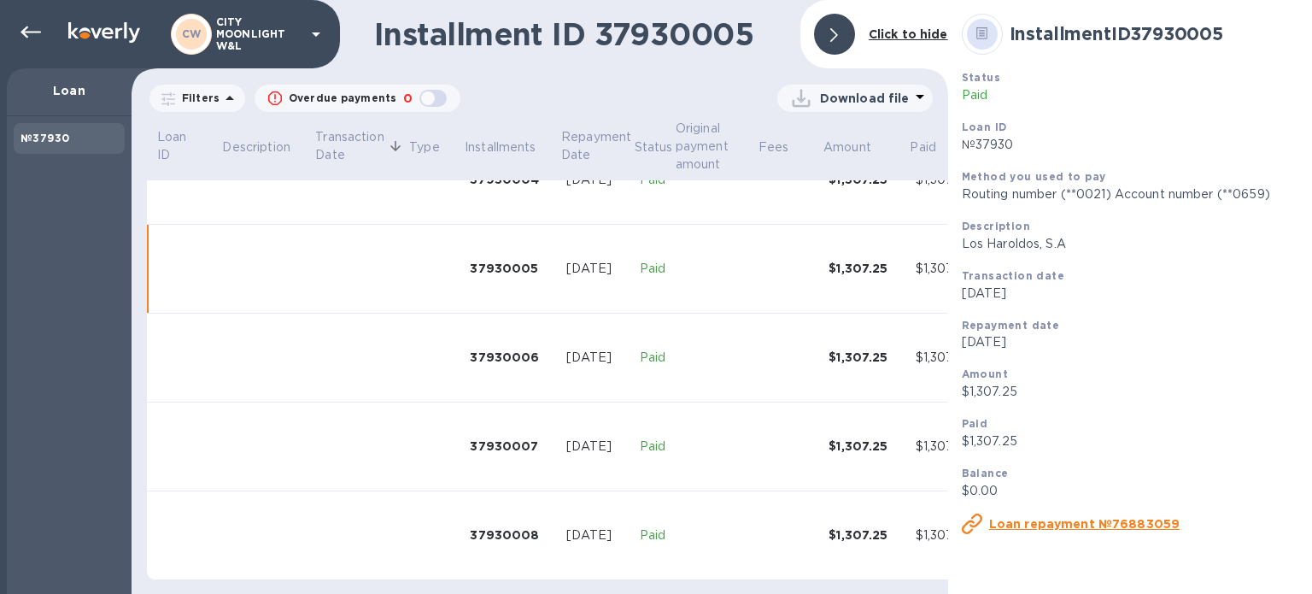
click at [967, 249] on p "Los Haroldos, S.A" at bounding box center [1152, 244] width 381 height 18
drag, startPoint x: 967, startPoint y: 249, endPoint x: 1087, endPoint y: 235, distance: 120.4
click at [1087, 235] on div "Description Los Haroldos, S.A" at bounding box center [1152, 235] width 381 height 36
click at [1070, 239] on p "Los Haroldos, S.A" at bounding box center [1152, 244] width 381 height 18
click at [972, 251] on p "Los Haroldos, S.A" at bounding box center [1152, 244] width 381 height 18
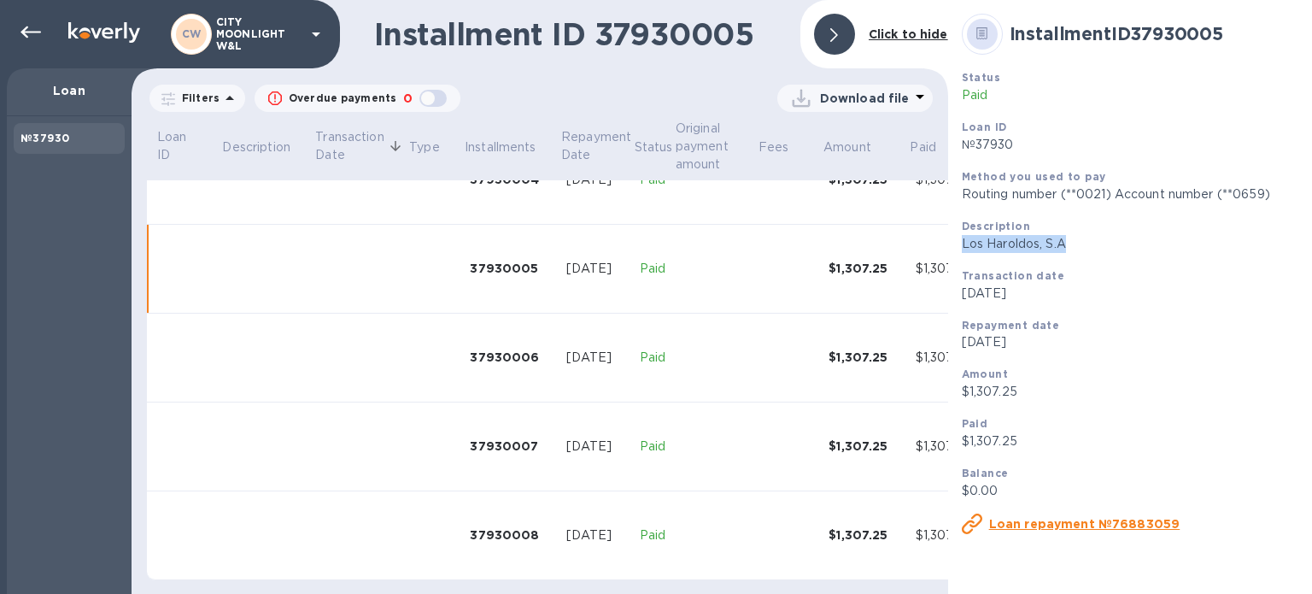
drag, startPoint x: 972, startPoint y: 251, endPoint x: 1065, endPoint y: 251, distance: 92.3
click at [1065, 251] on p "Los Haroldos, S.A" at bounding box center [1152, 244] width 381 height 18
copy p "Los Haroldos, S.A"
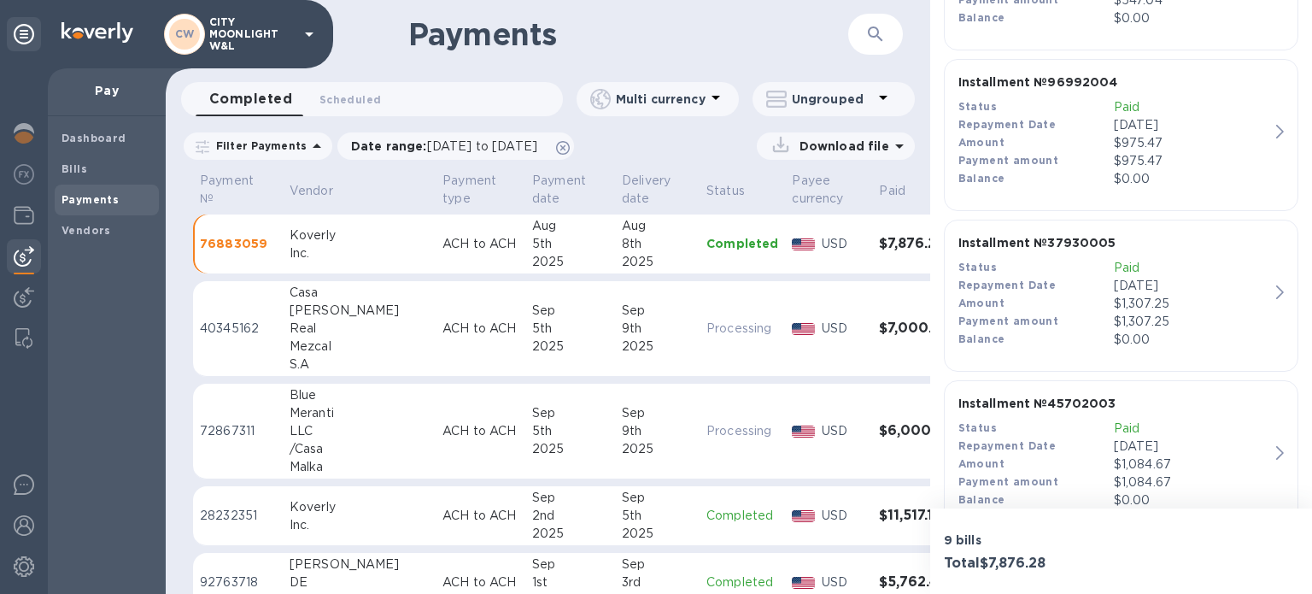
scroll to position [1410, 0]
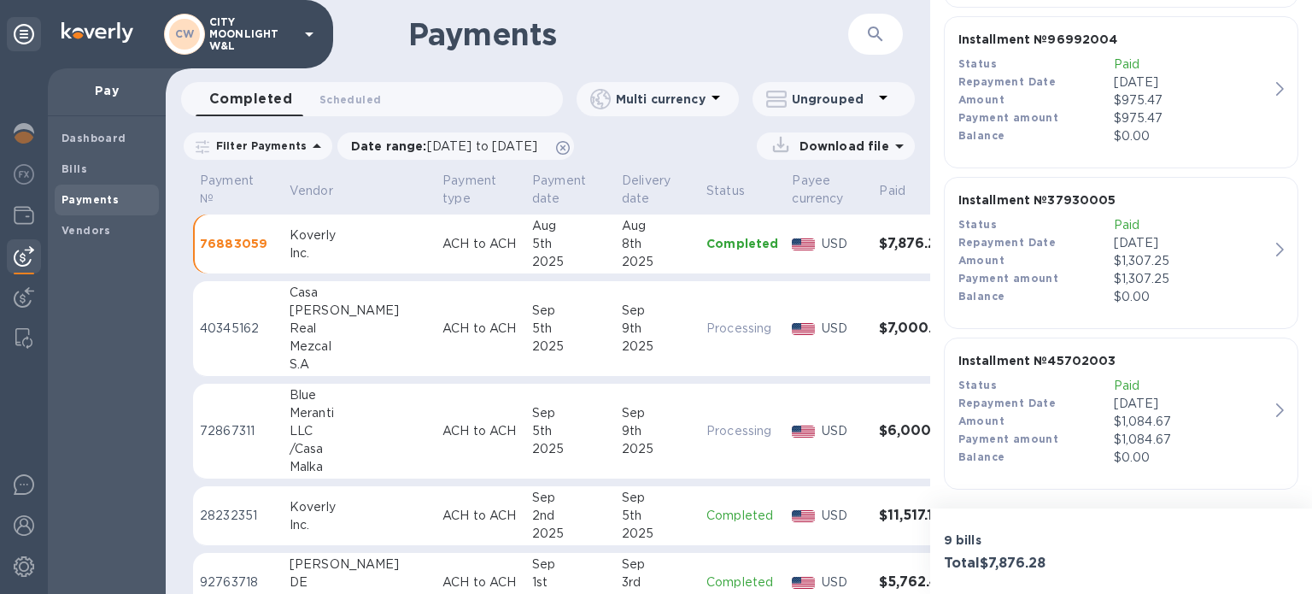
click at [1141, 431] on p "$1,084.67" at bounding box center [1191, 440] width 155 height 18
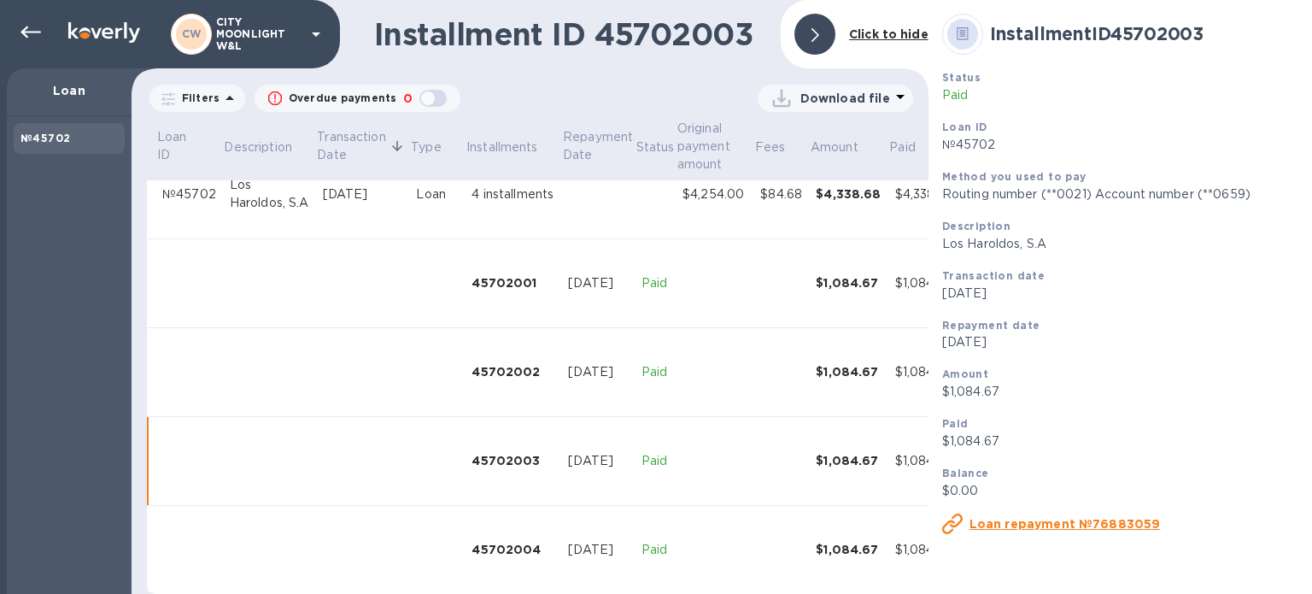
scroll to position [60, 0]
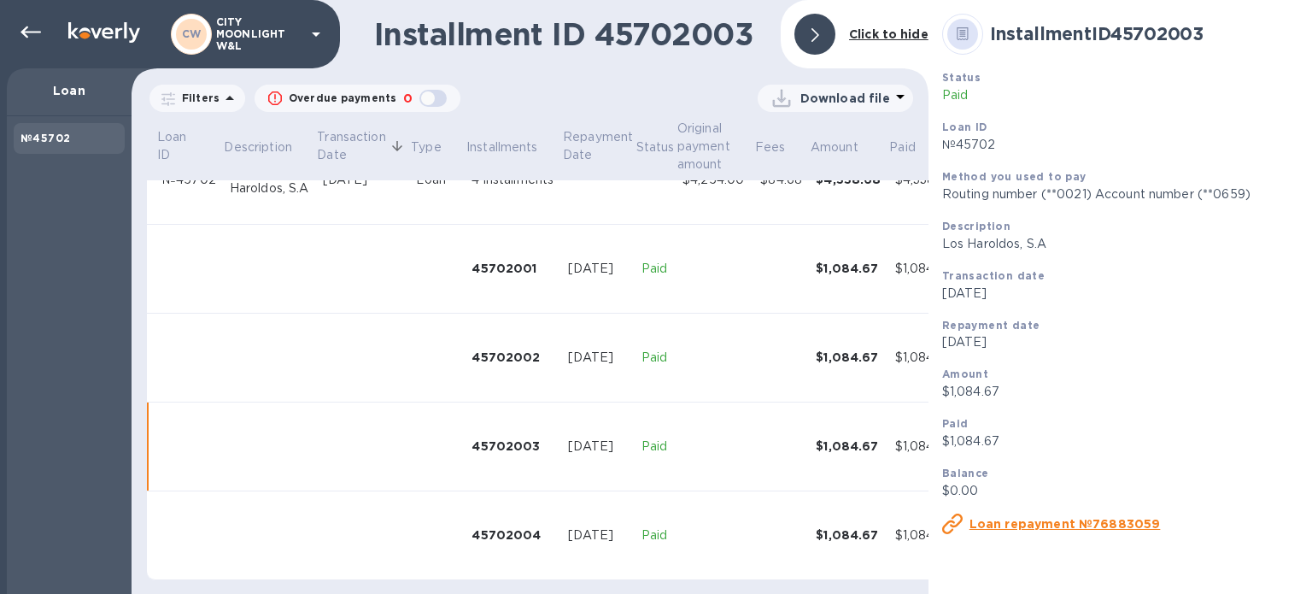
click at [943, 242] on p "Los Haroldos, S.A" at bounding box center [1127, 244] width 371 height 18
drag, startPoint x: 943, startPoint y: 242, endPoint x: 1063, endPoint y: 237, distance: 119.7
click at [1063, 237] on p "Los Haroldos, S.A" at bounding box center [1127, 244] width 371 height 18
copy p "Los Haroldos, S.A"
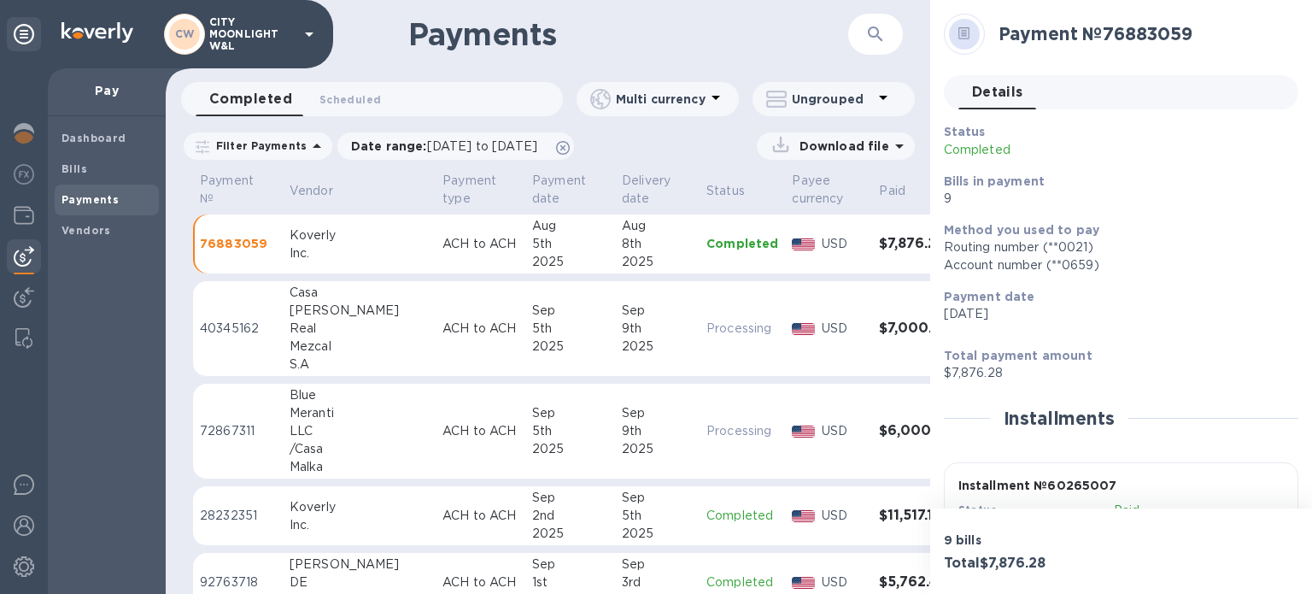
click at [966, 36] on icon at bounding box center [964, 36] width 6 height 1
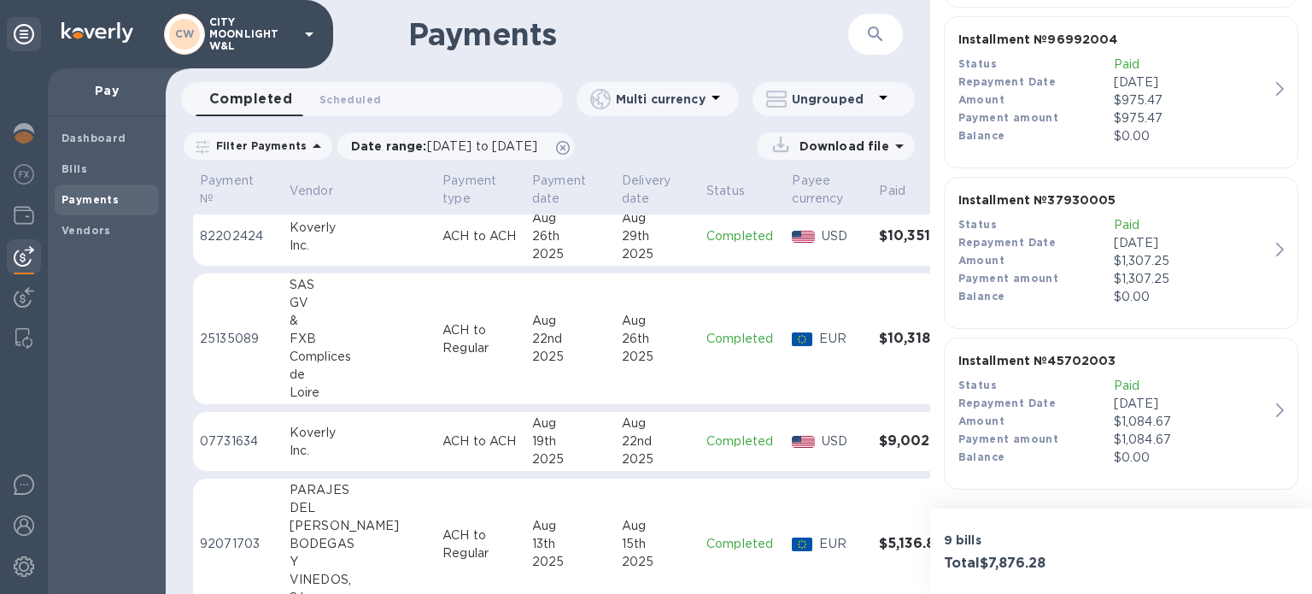
scroll to position [911, 0]
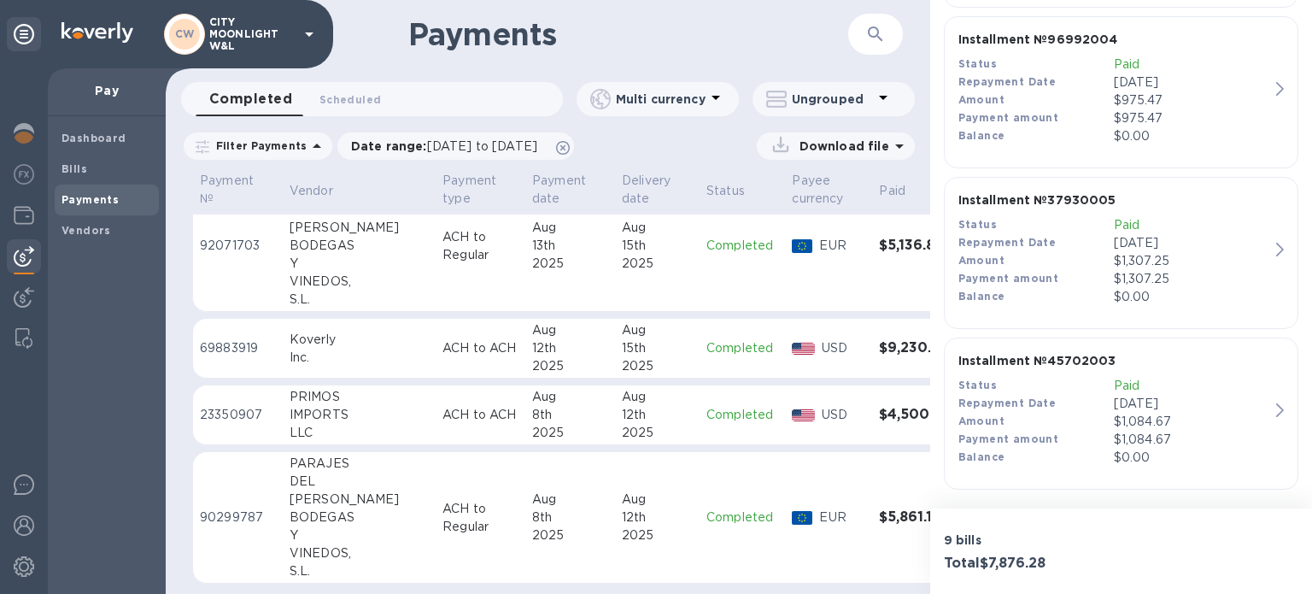
click at [622, 340] on div "15th" at bounding box center [657, 348] width 71 height 18
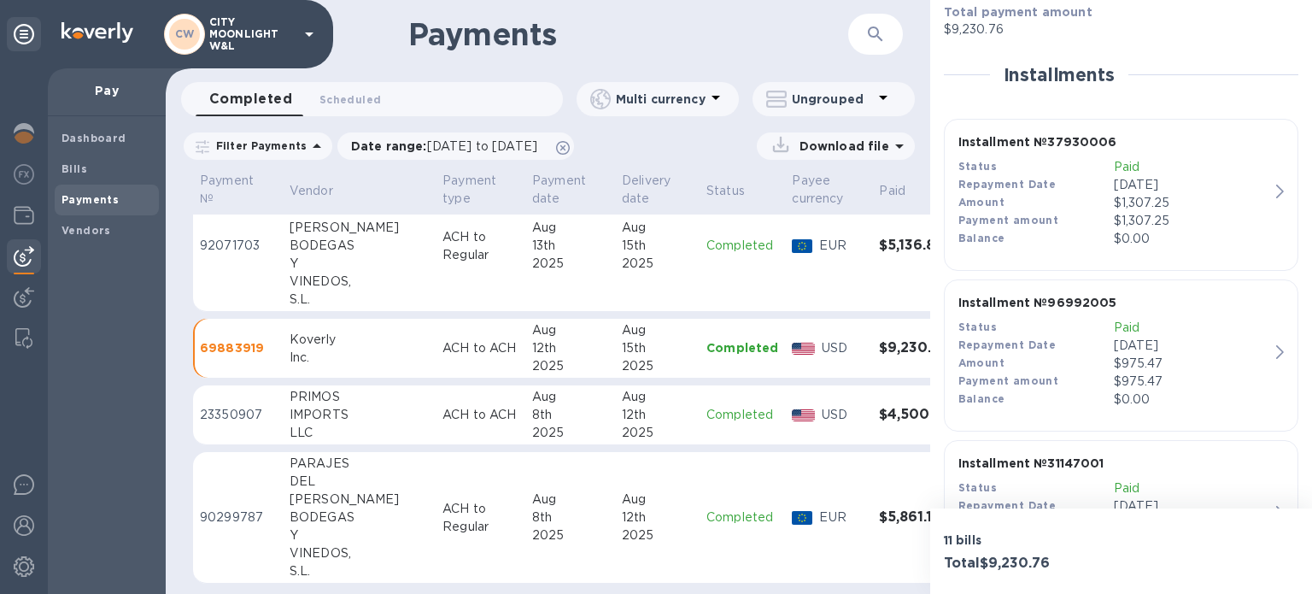
scroll to position [342, 0]
click at [1096, 217] on div "Payment amount" at bounding box center [1036, 223] width 155 height 18
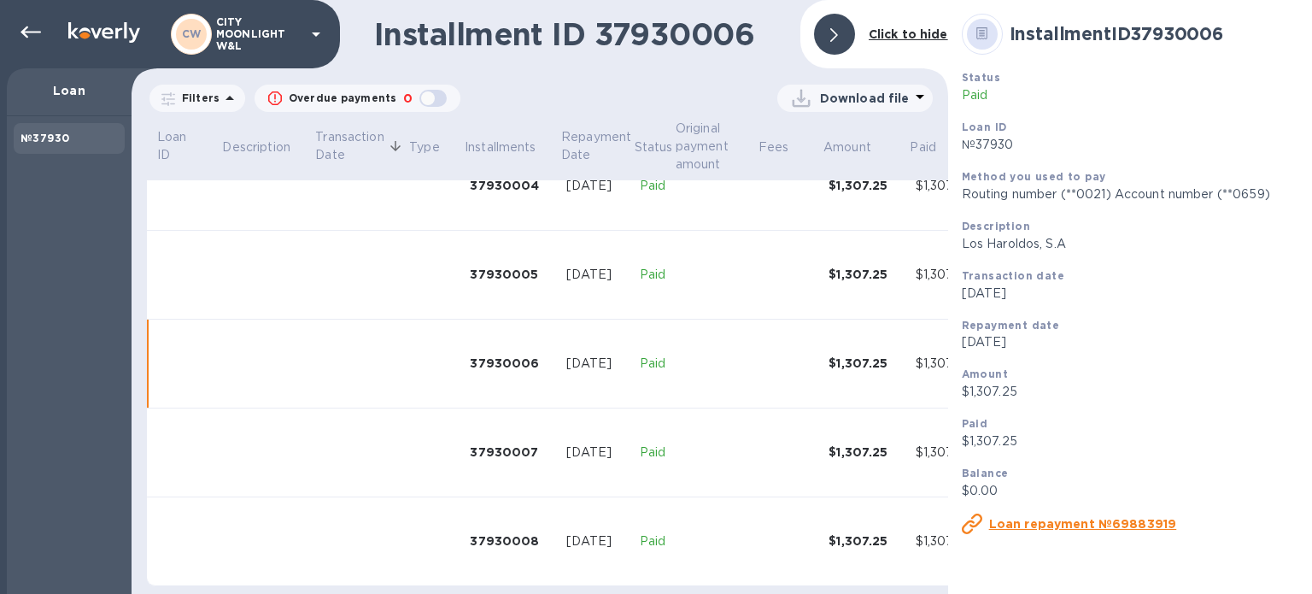
scroll to position [415, 0]
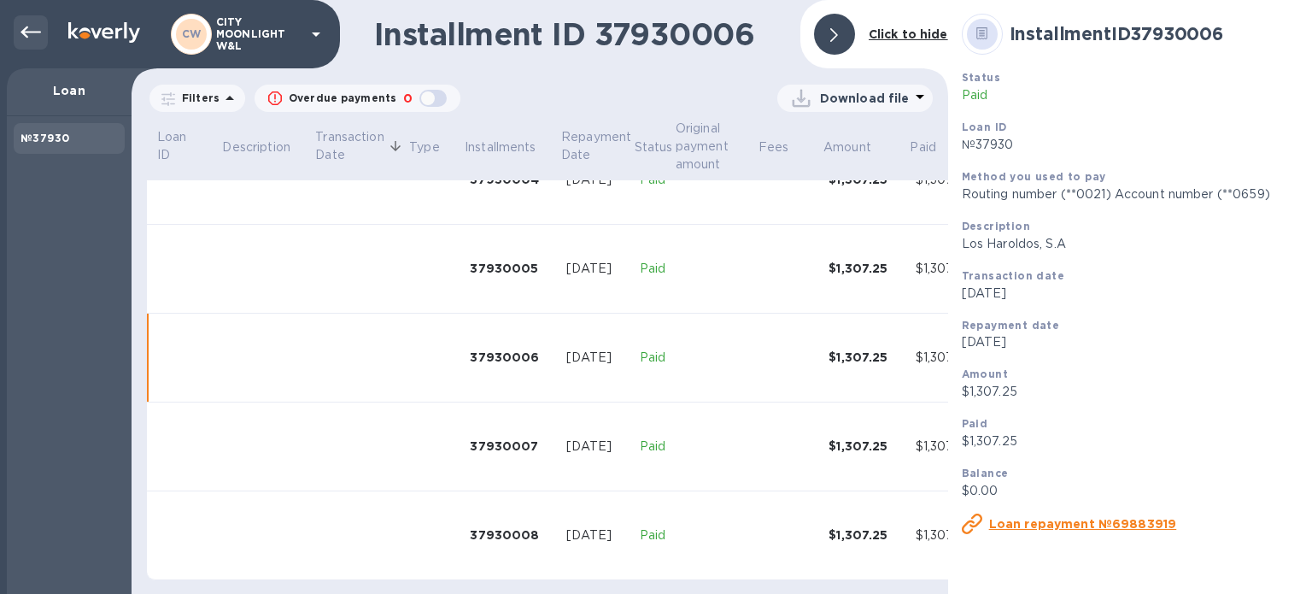
click at [23, 33] on icon at bounding box center [31, 32] width 21 height 12
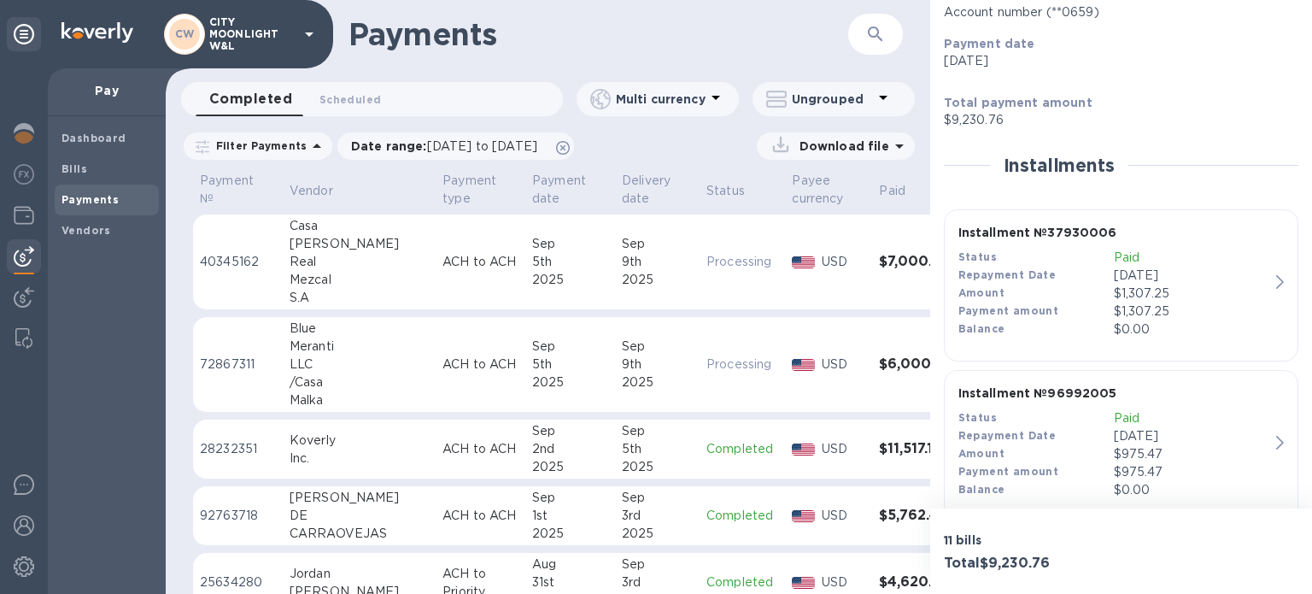
scroll to position [285, 0]
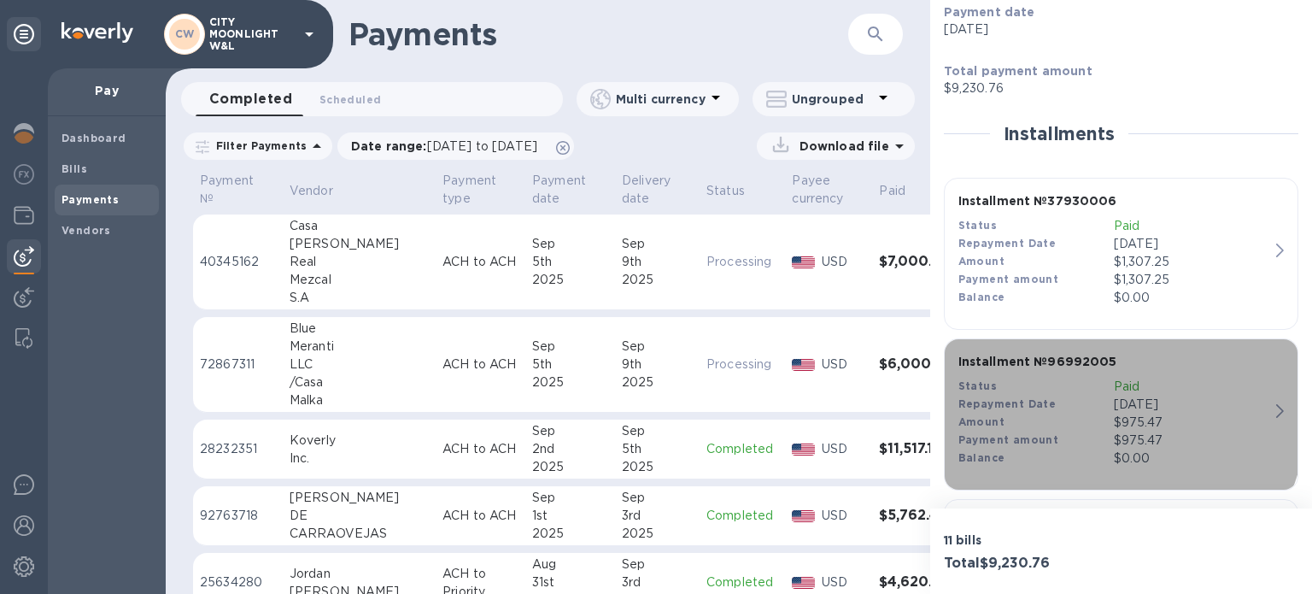
click at [1089, 410] on div "Repayment Date" at bounding box center [1036, 405] width 155 height 18
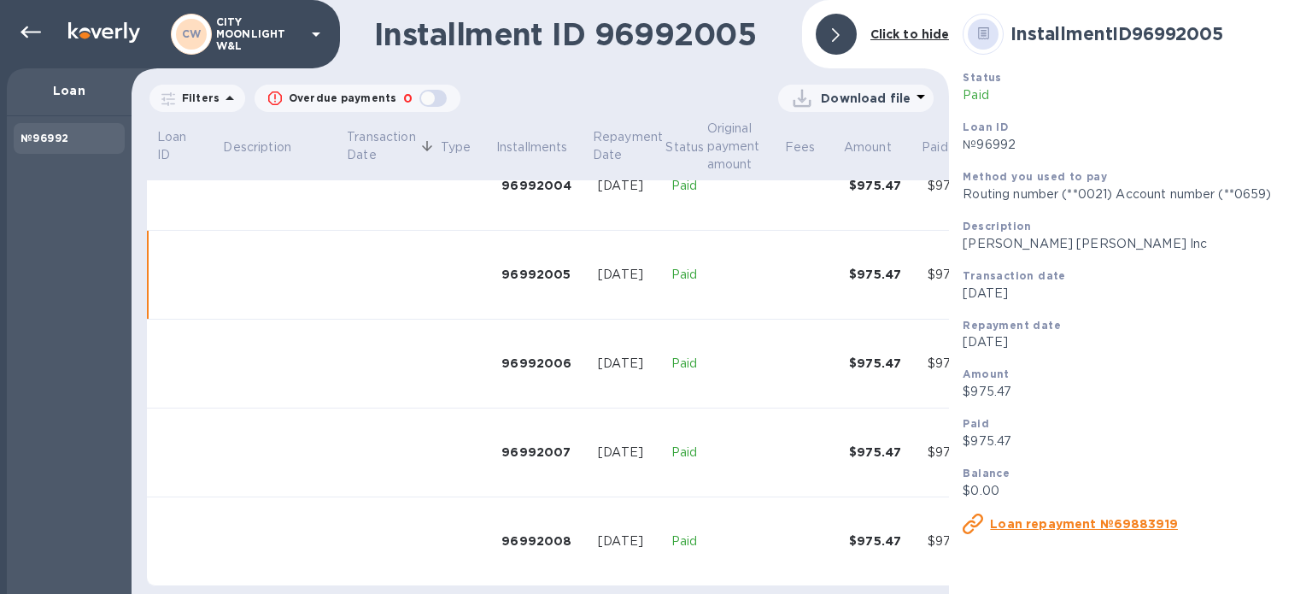
scroll to position [415, 0]
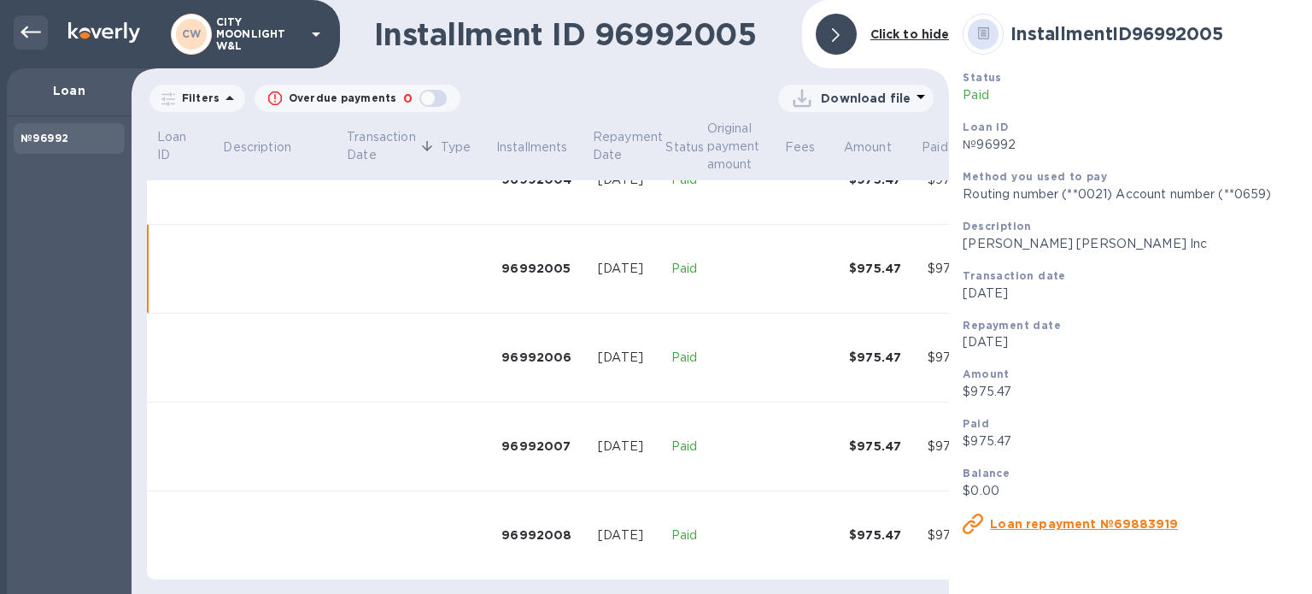
click at [26, 31] on icon at bounding box center [31, 32] width 21 height 12
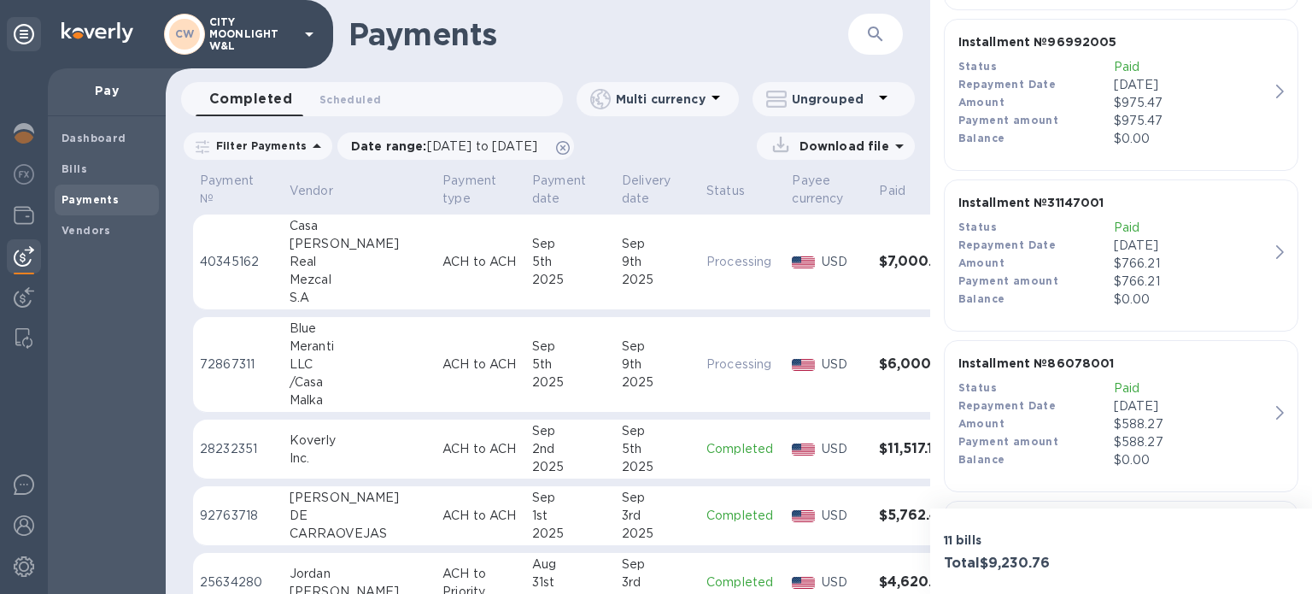
scroll to position [626, 0]
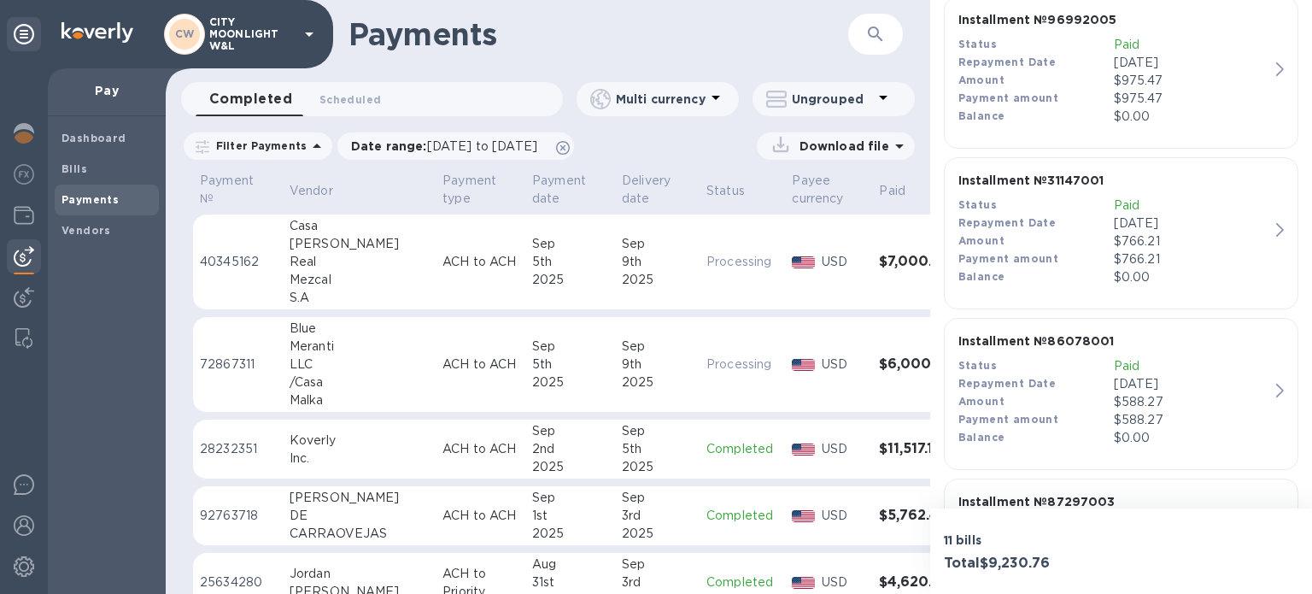
click at [1128, 233] on div "$766.21" at bounding box center [1191, 241] width 155 height 18
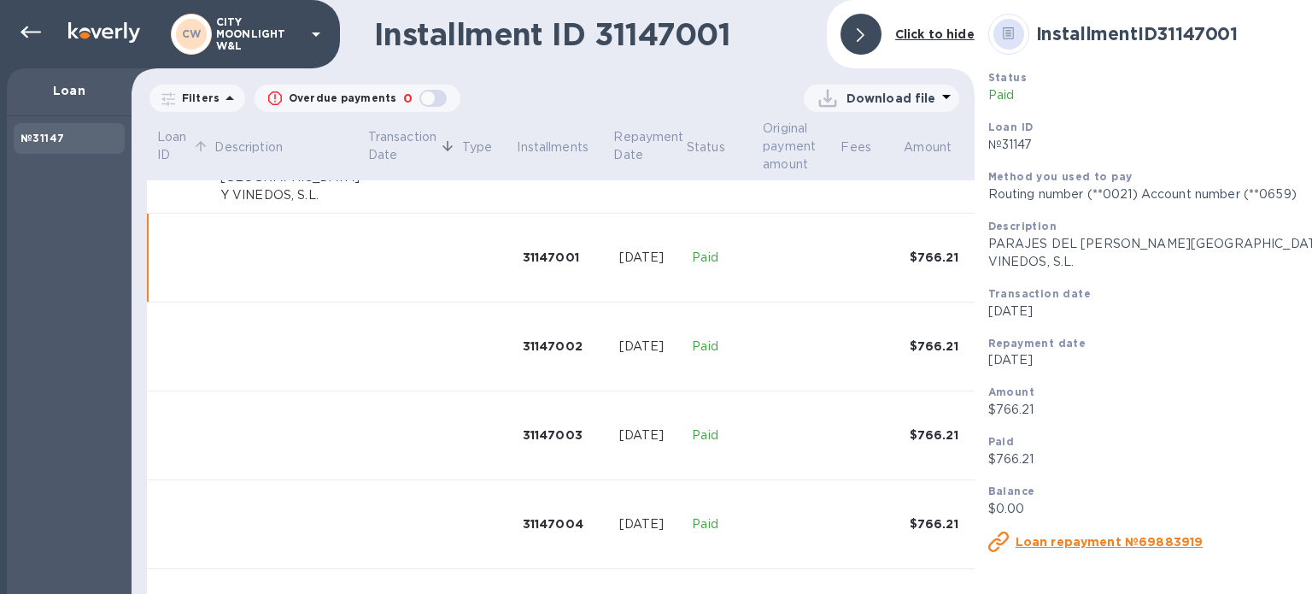
scroll to position [81, 0]
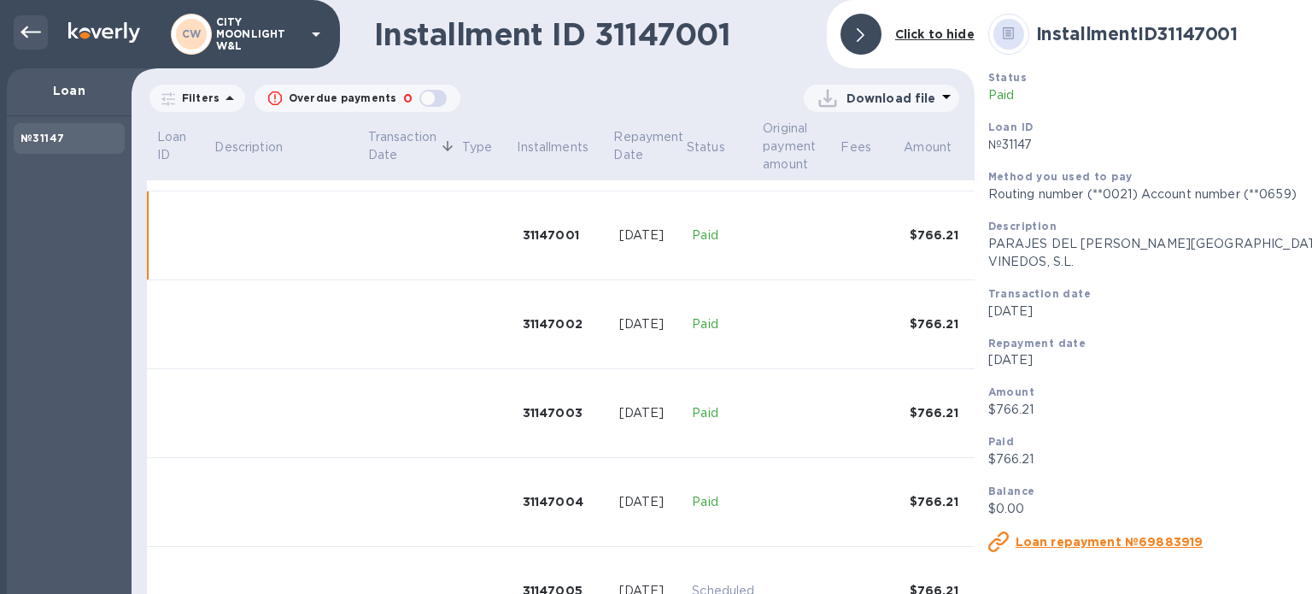
click at [29, 29] on icon at bounding box center [31, 32] width 21 height 21
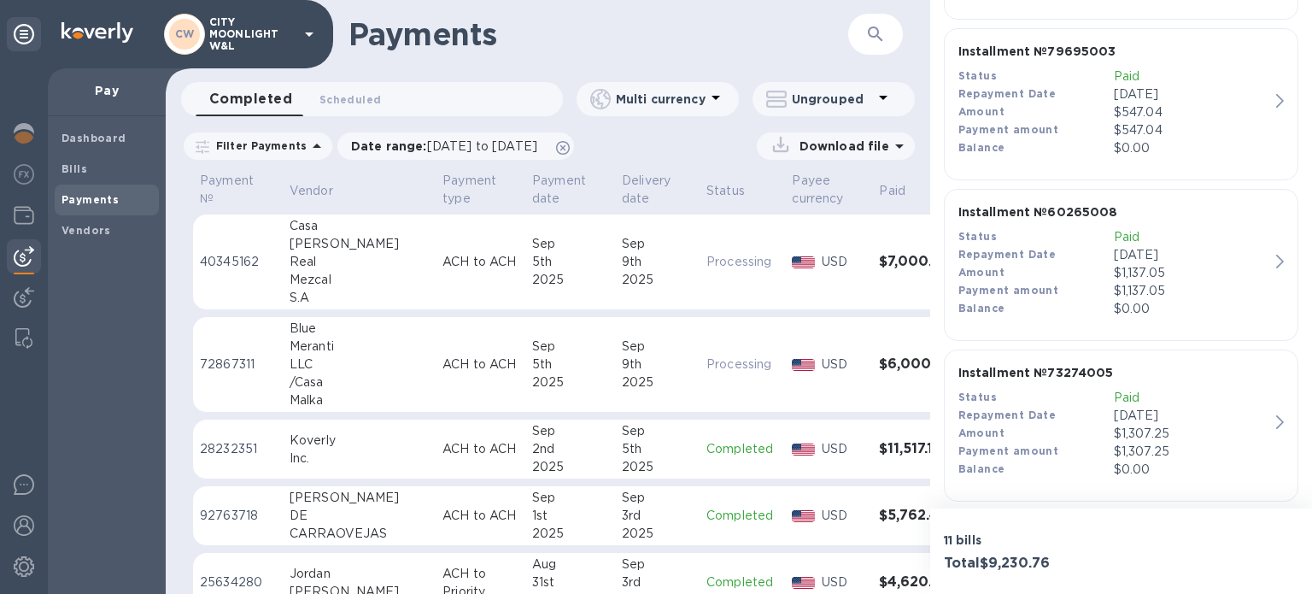
scroll to position [1730, 0]
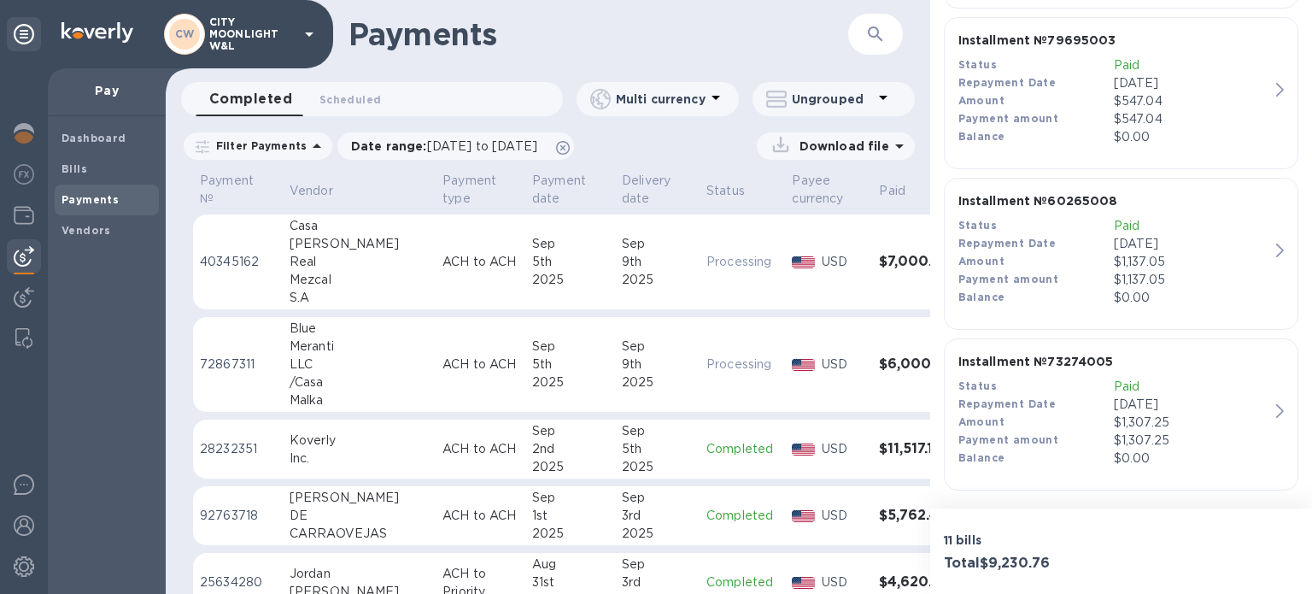
click at [249, 42] on p "CITY MOONLIGHT W&L" at bounding box center [251, 34] width 85 height 36
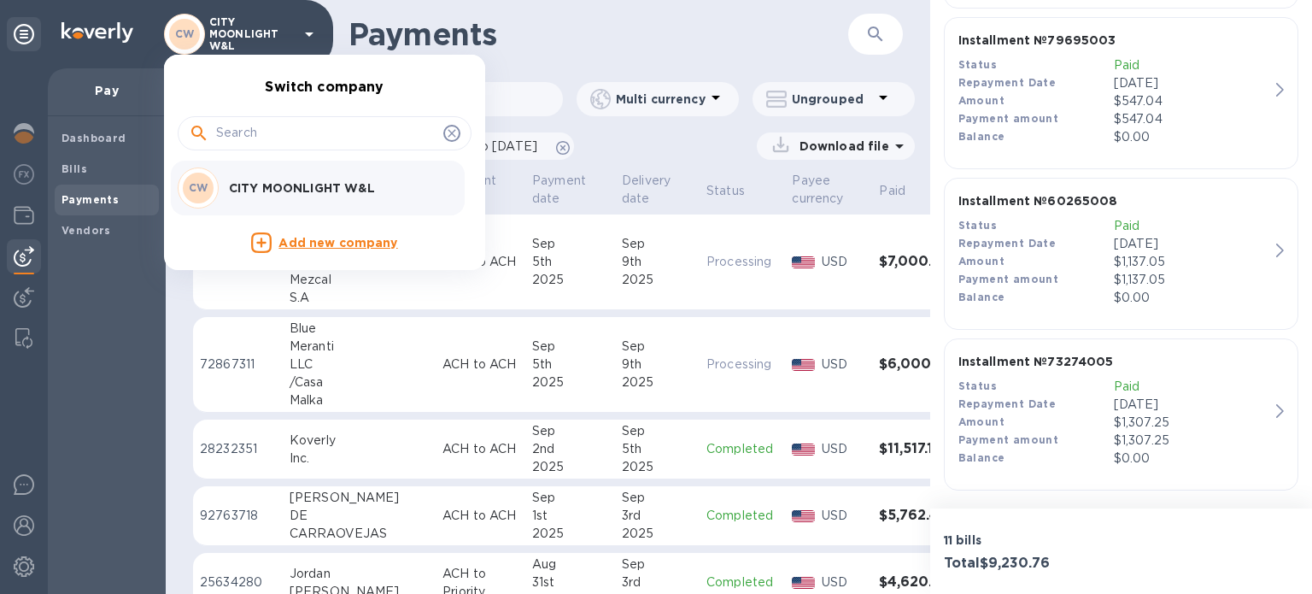
click at [264, 39] on div at bounding box center [656, 297] width 1312 height 594
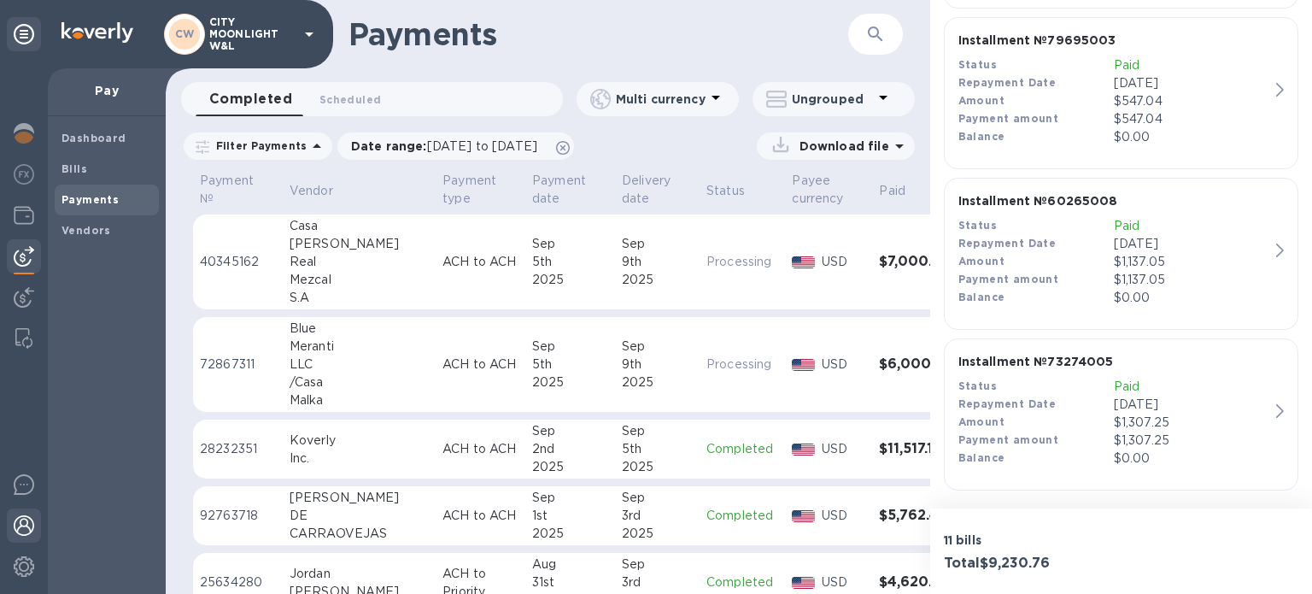
click at [24, 525] on img at bounding box center [24, 525] width 21 height 21
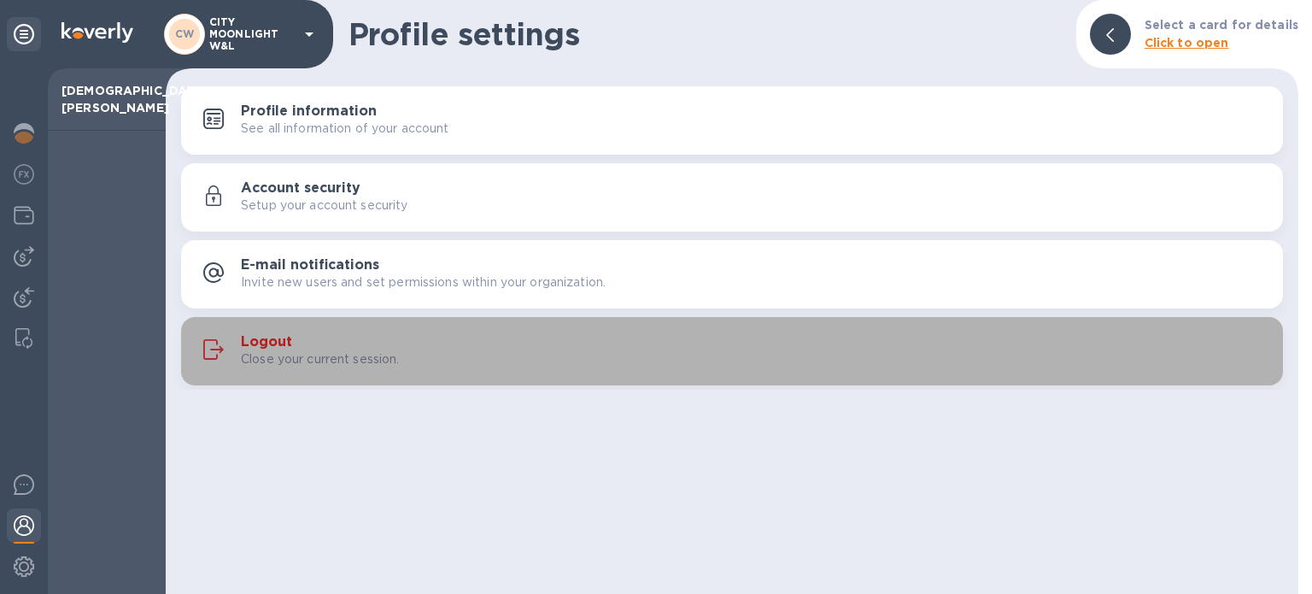
click at [263, 338] on h3 "Logout" at bounding box center [266, 342] width 51 height 16
